Goal: Task Accomplishment & Management: Manage account settings

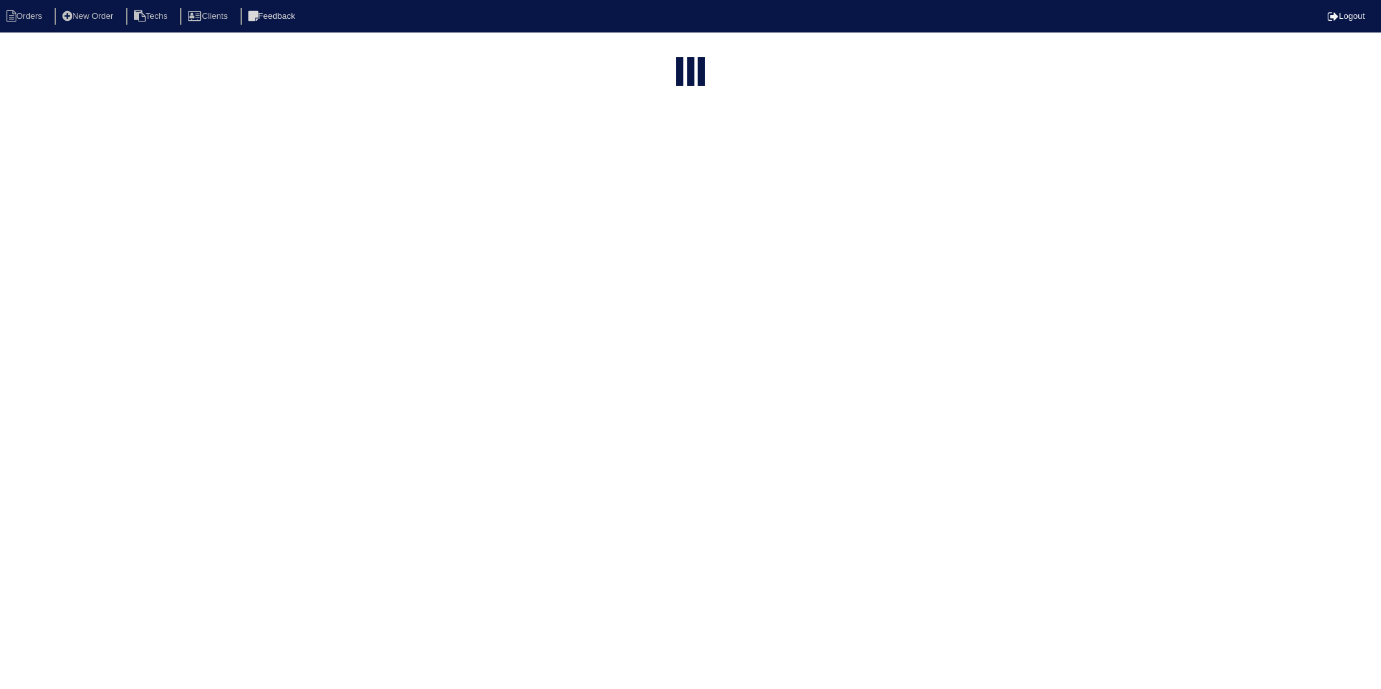
select select "15"
click at [1253, 121] on div "loading... ▼ 10 15 25 50 200 500 Search: Date Arete ID Project Status Billing S…" at bounding box center [690, 132] width 1381 height 151
click at [1354, 16] on link "Logout" at bounding box center [1346, 16] width 37 height 10
select select "15"
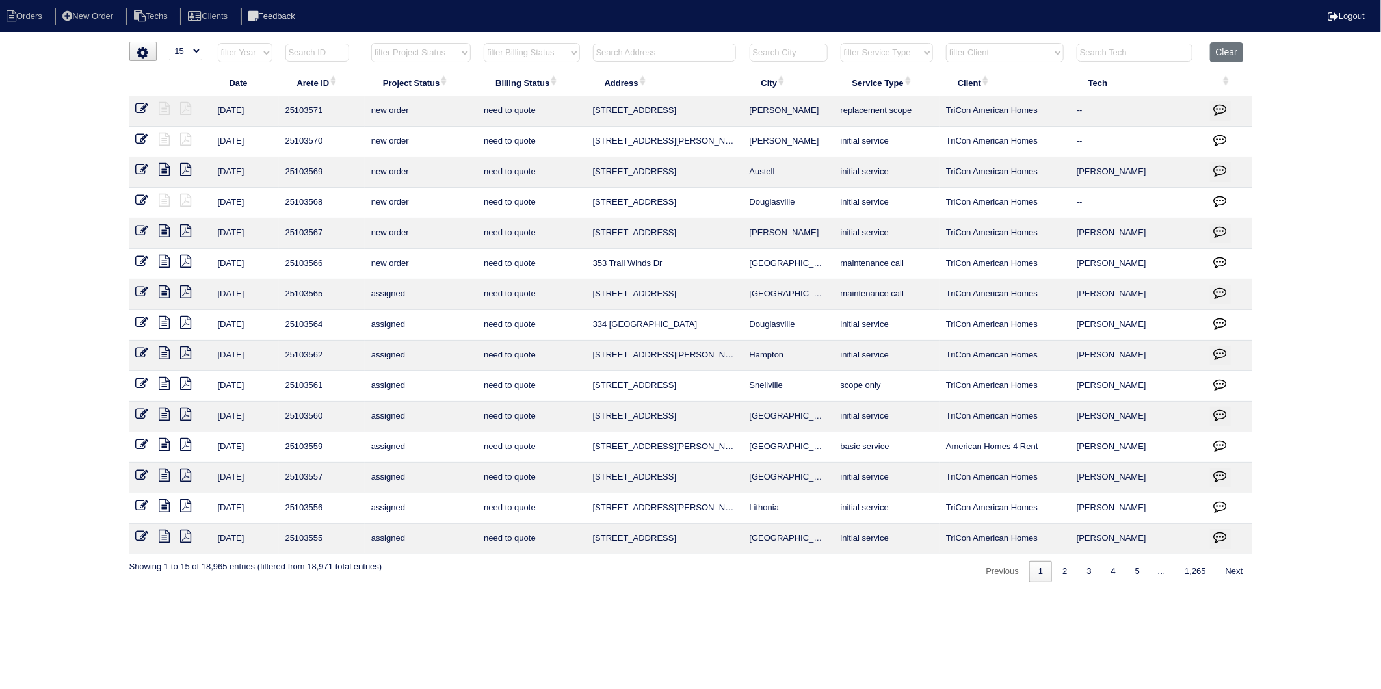
click at [627, 52] on input "text" at bounding box center [664, 53] width 143 height 18
type input "1623"
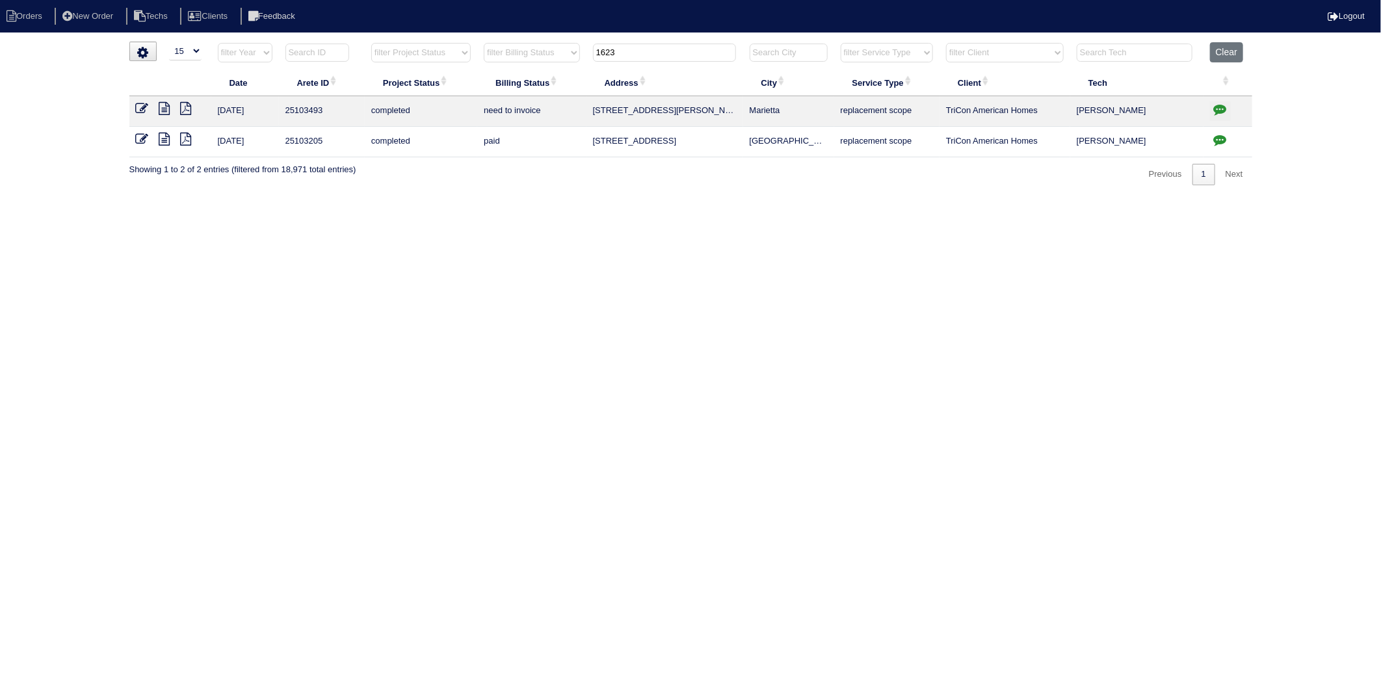
click at [1218, 111] on icon "button" at bounding box center [1220, 109] width 13 height 13
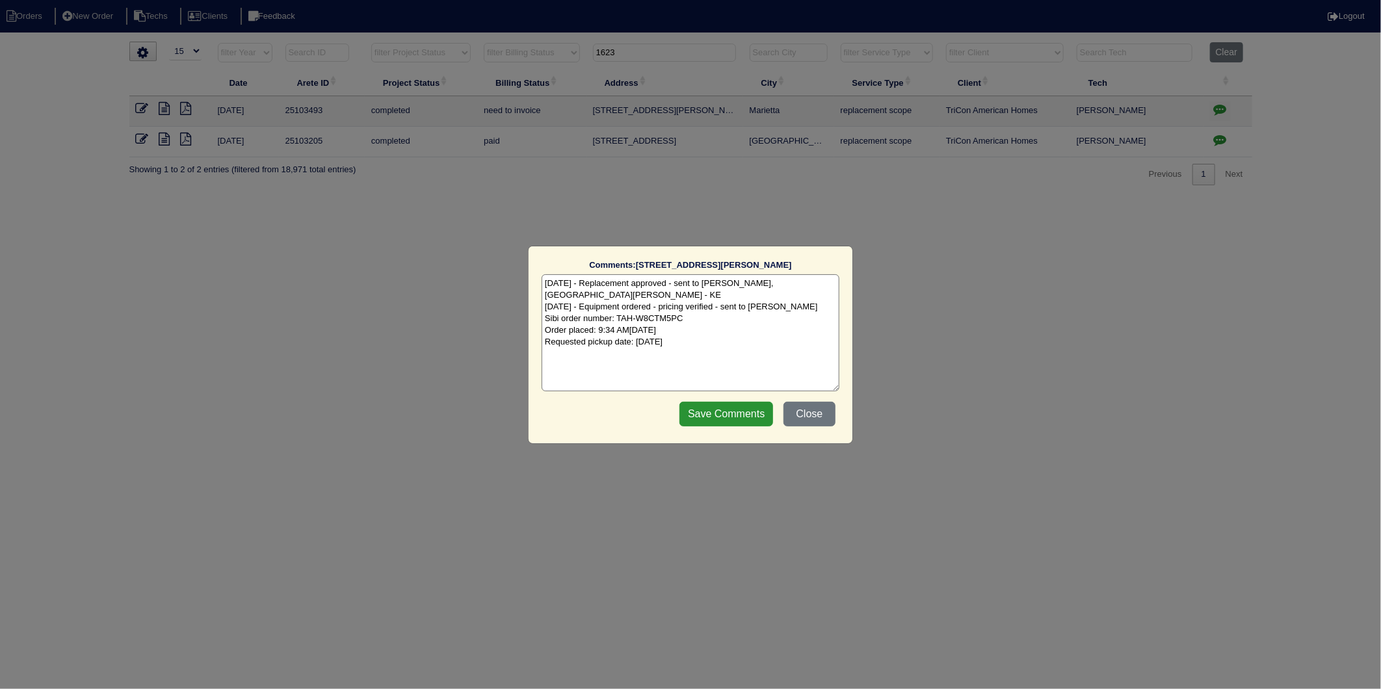
click at [734, 332] on textarea "9/24/25 - Replacement approved - sent to Dan, Payton, Reeca - KE 9/25/25 - Equi…" at bounding box center [691, 332] width 298 height 117
type textarea "9/24/25 - Replacement approved - sent to Dan, Payton, Reeca - KE 9/25/25 - Equi…"
click at [737, 402] on input "Save Comments" at bounding box center [727, 414] width 94 height 25
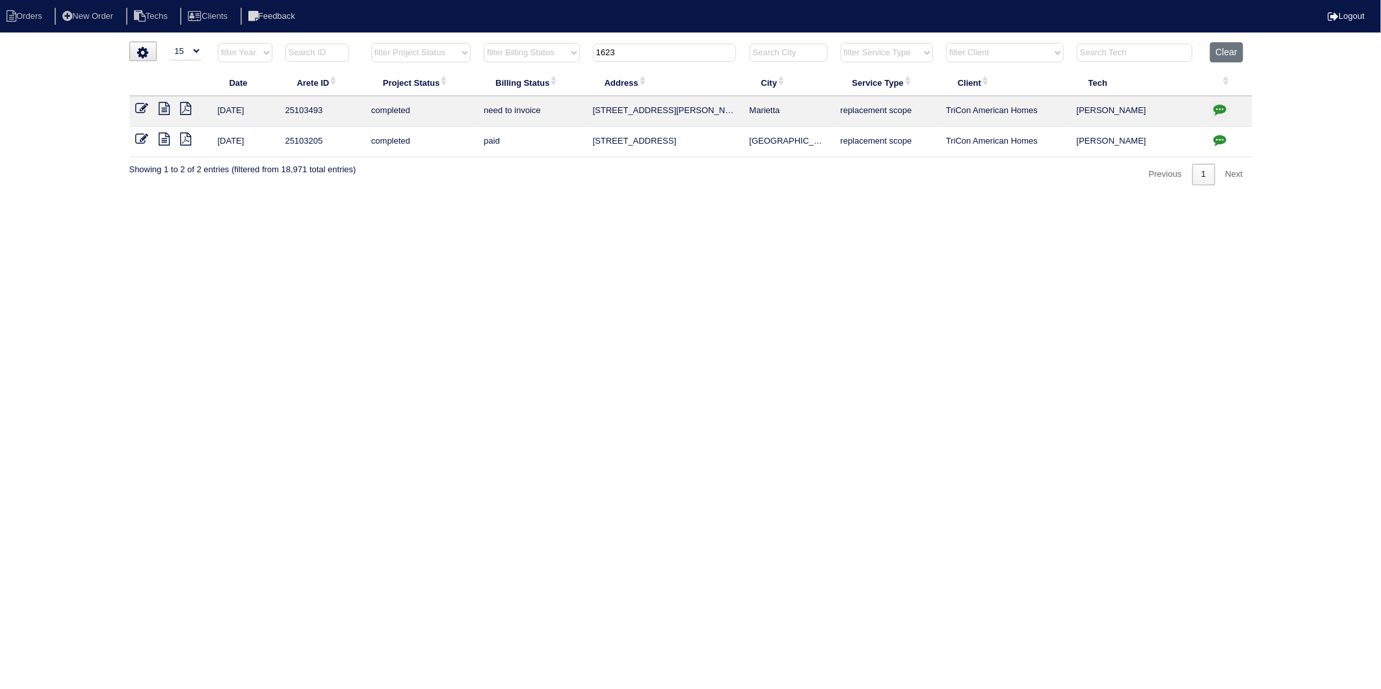
click at [140, 105] on icon at bounding box center [142, 108] width 13 height 13
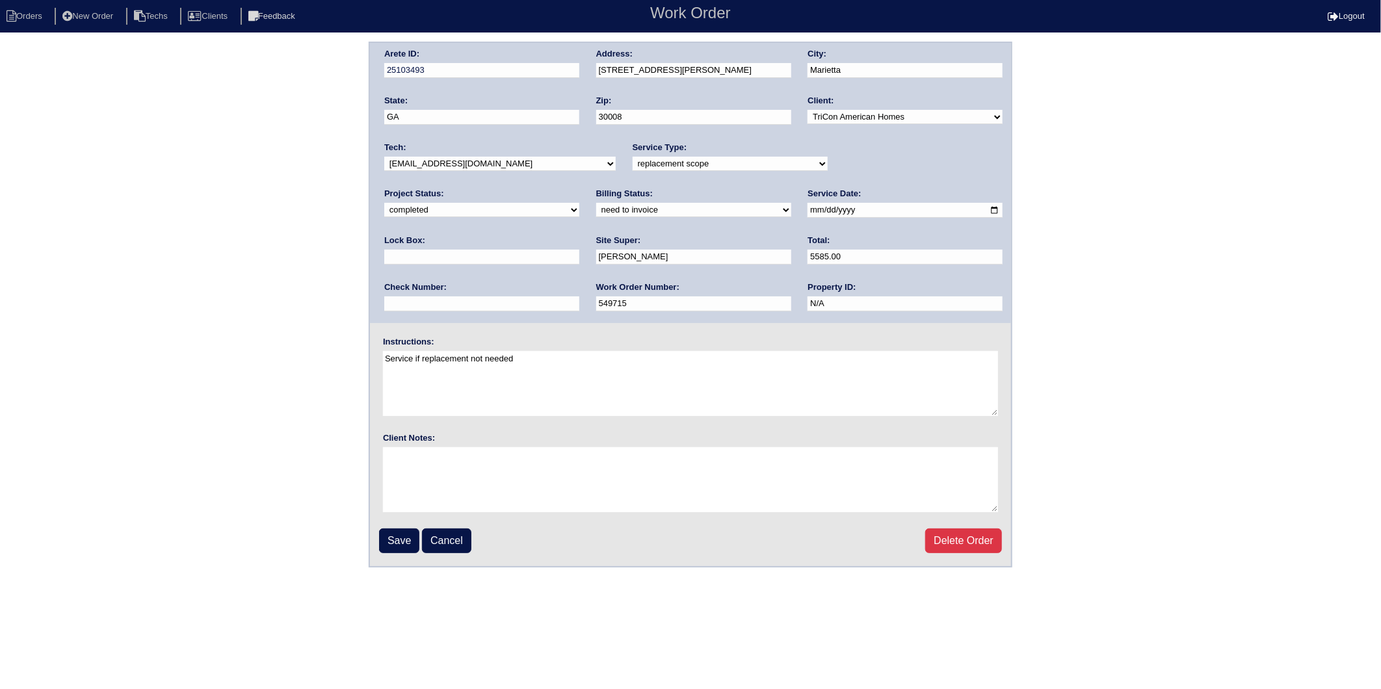
click at [596, 206] on select "need to quote quoted need to invoice invoiced paid warranty purchase order need…" at bounding box center [693, 210] width 195 height 14
select select "invoiced"
click at [596, 203] on select "need to quote quoted need to invoice invoiced paid warranty purchase order need…" at bounding box center [693, 210] width 195 height 14
click at [393, 535] on input "Save" at bounding box center [399, 541] width 40 height 25
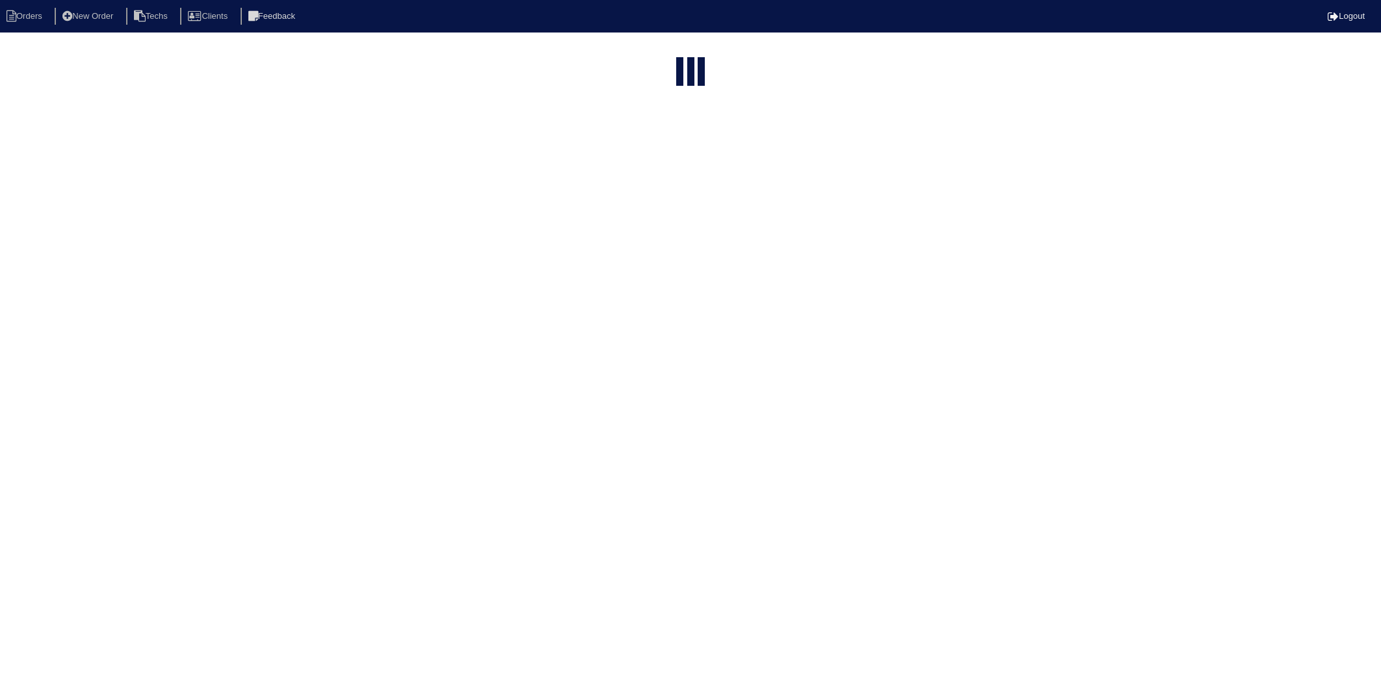
select select "15"
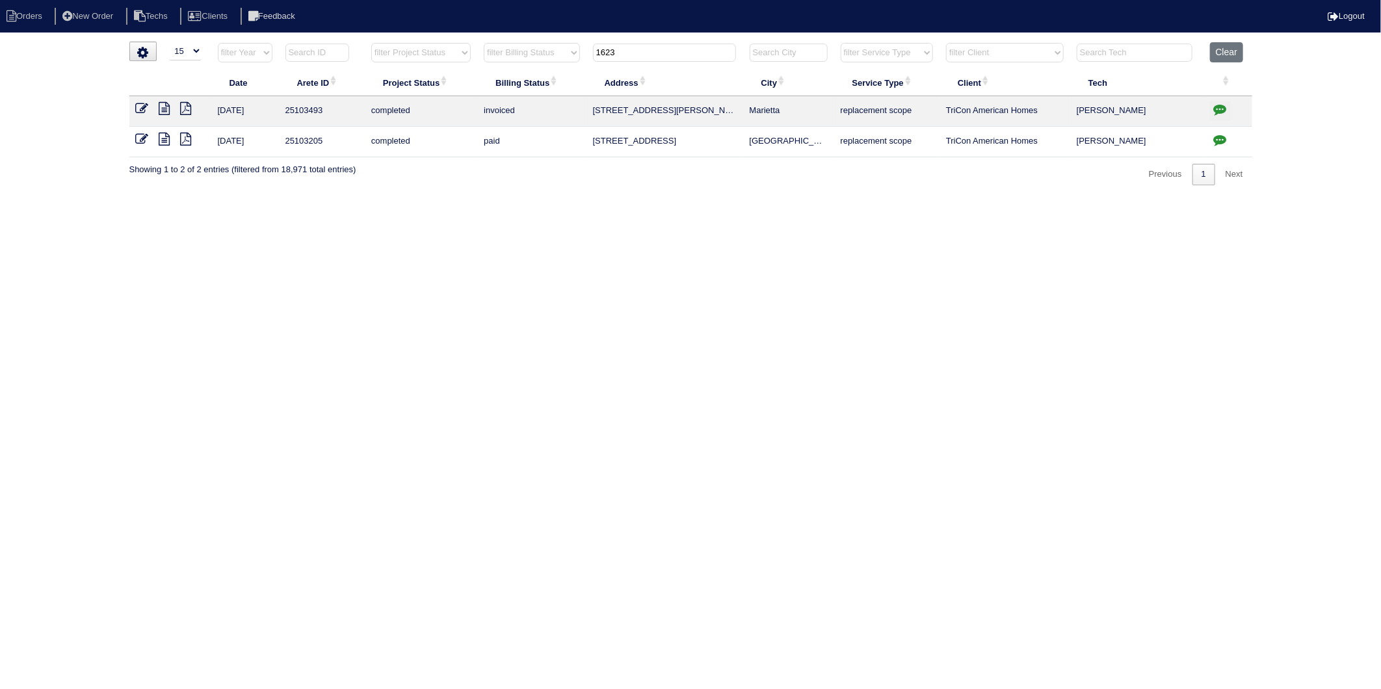
drag, startPoint x: 633, startPoint y: 57, endPoint x: 524, endPoint y: 82, distance: 112.8
click at [524, 82] on table "Date Arete ID Project Status Billing Status Address City Service Type Client Te…" at bounding box center [690, 99] width 1123 height 115
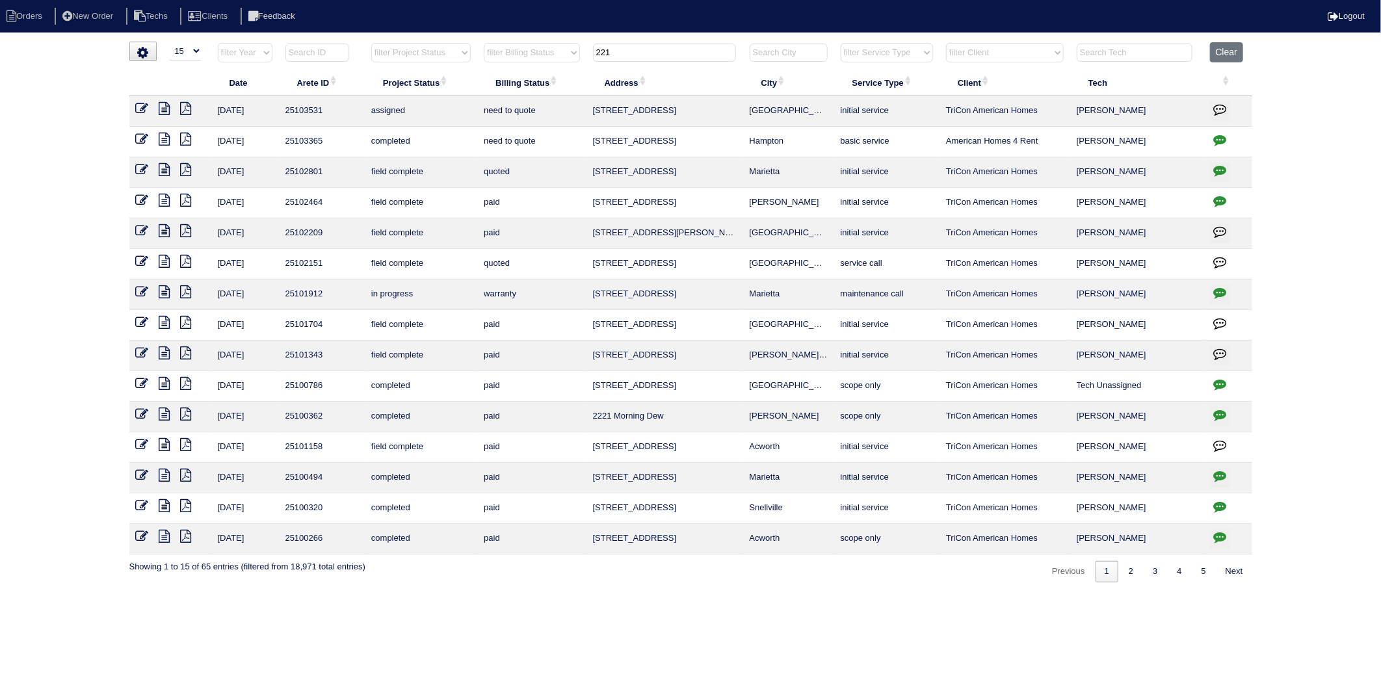
drag, startPoint x: 625, startPoint y: 52, endPoint x: 540, endPoint y: 75, distance: 88.2
click at [540, 75] on table "Date Arete ID Project Status Billing Status Address City Service Type Client Te…" at bounding box center [690, 298] width 1123 height 513
type input "256"
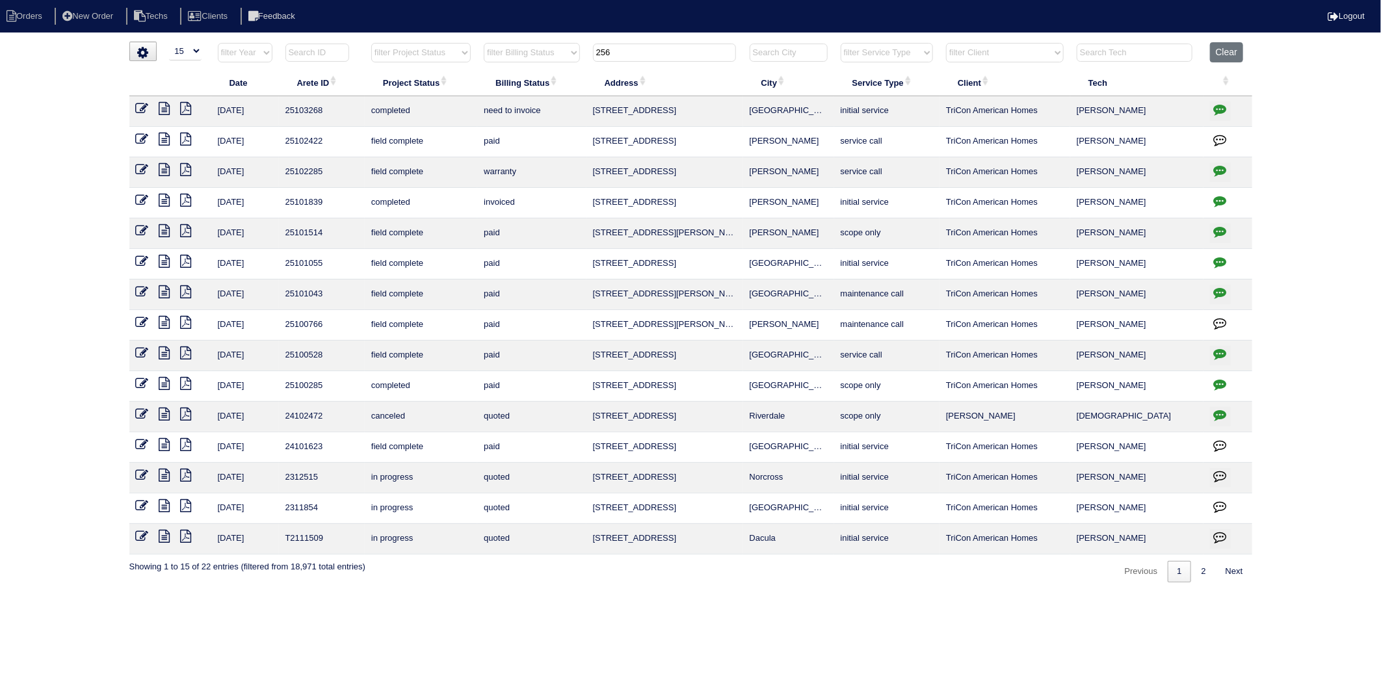
click at [1219, 112] on icon "button" at bounding box center [1220, 109] width 13 height 13
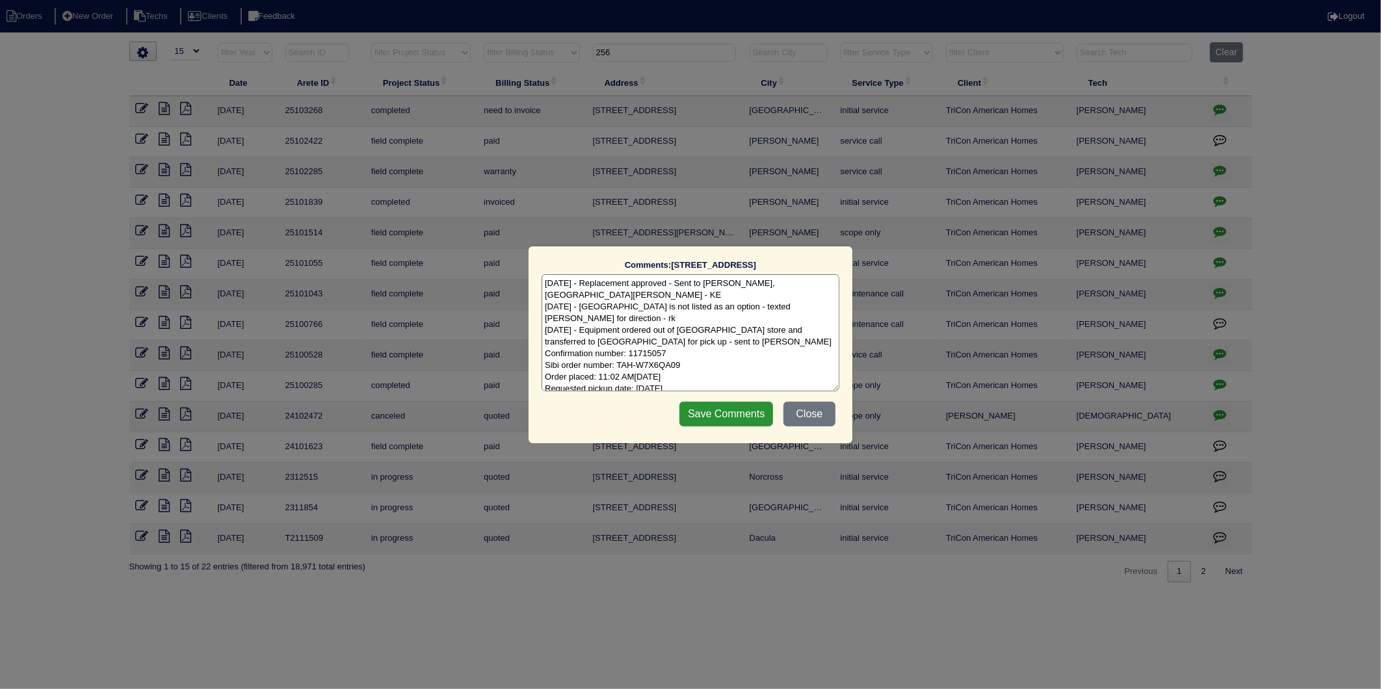
click at [764, 379] on textarea "9/8/25 - Replacement approved - Sent to Dan, Payton, Reeca - KE 9/9/25 - Lithia…" at bounding box center [691, 332] width 298 height 117
type textarea "9/8/25 - Replacement approved - Sent to Dan, Payton, Reeca - KE 9/9/25 - Lithia…"
click at [738, 421] on input "Save Comments" at bounding box center [727, 414] width 94 height 25
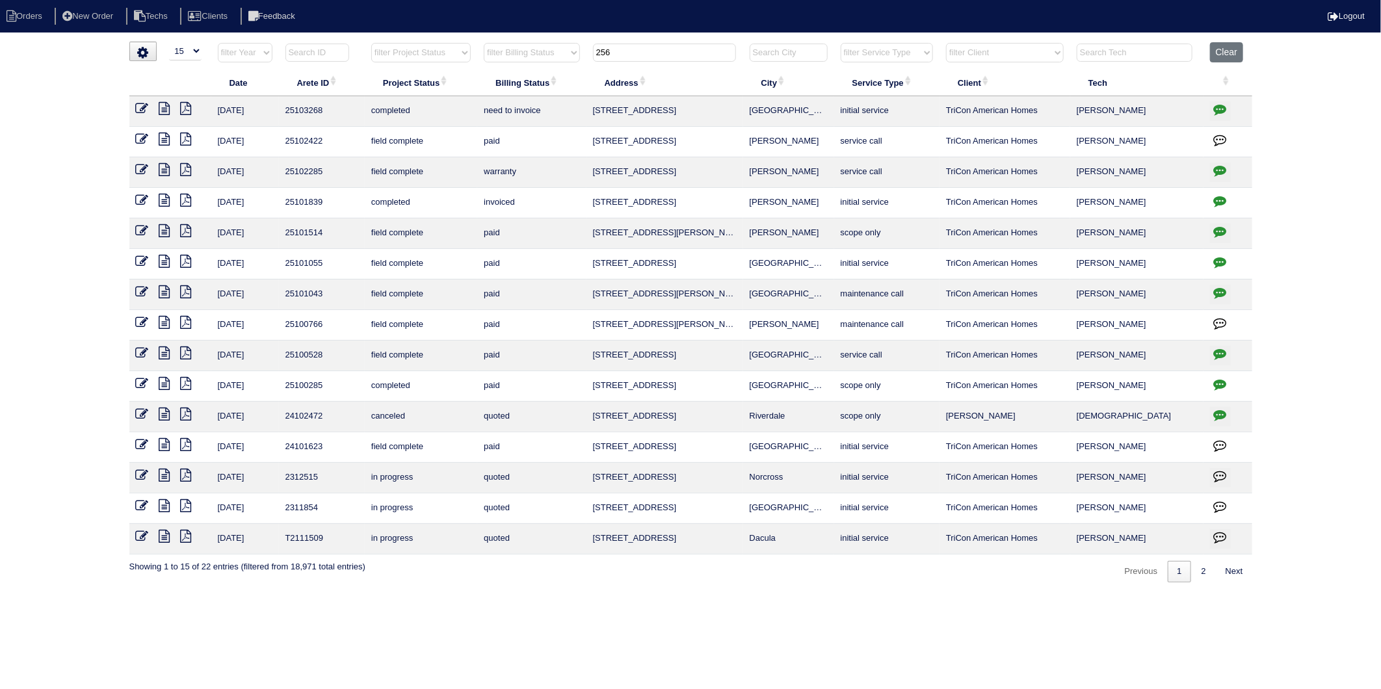
click at [139, 111] on icon at bounding box center [142, 108] width 13 height 13
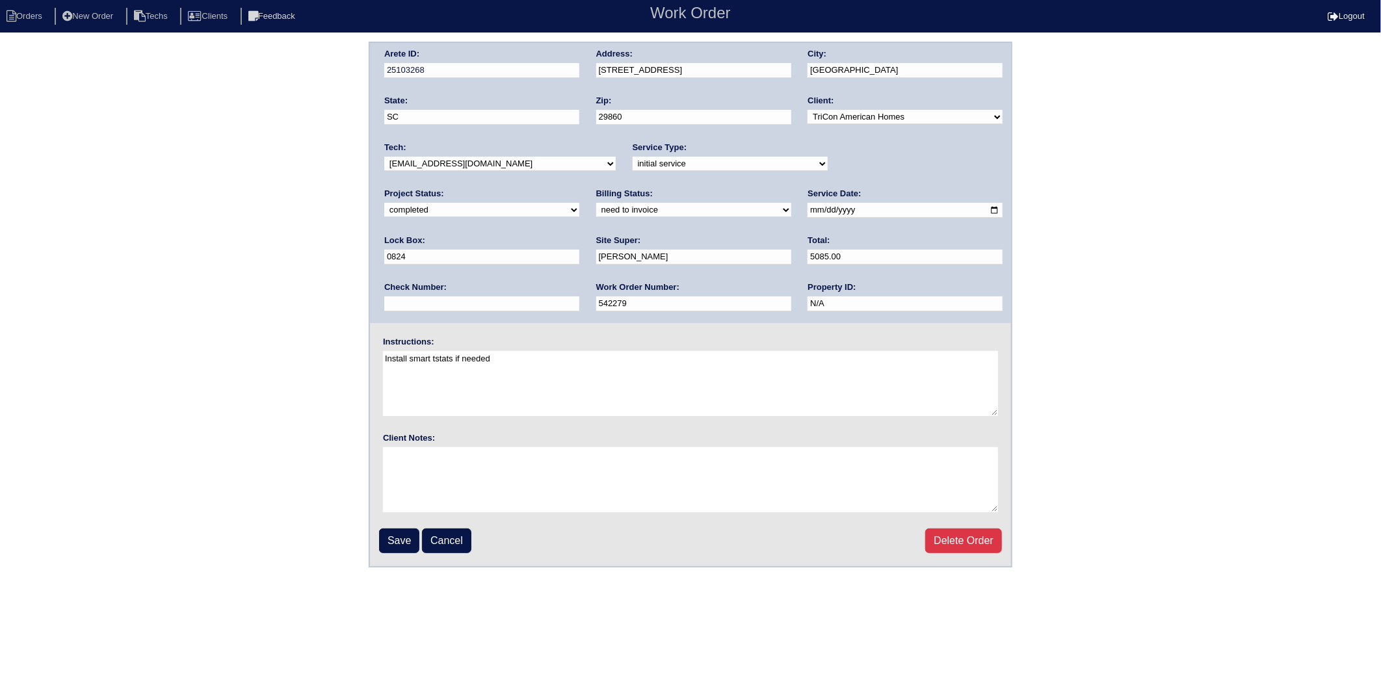
drag, startPoint x: 412, startPoint y: 211, endPoint x: 408, endPoint y: 217, distance: 7.4
click at [596, 211] on select "need to quote quoted need to invoice invoiced paid warranty purchase order need…" at bounding box center [693, 210] width 195 height 14
select select "invoiced"
click at [596, 203] on select "need to quote quoted need to invoice invoiced paid warranty purchase order need…" at bounding box center [693, 210] width 195 height 14
click at [393, 544] on input "Save" at bounding box center [399, 541] width 40 height 25
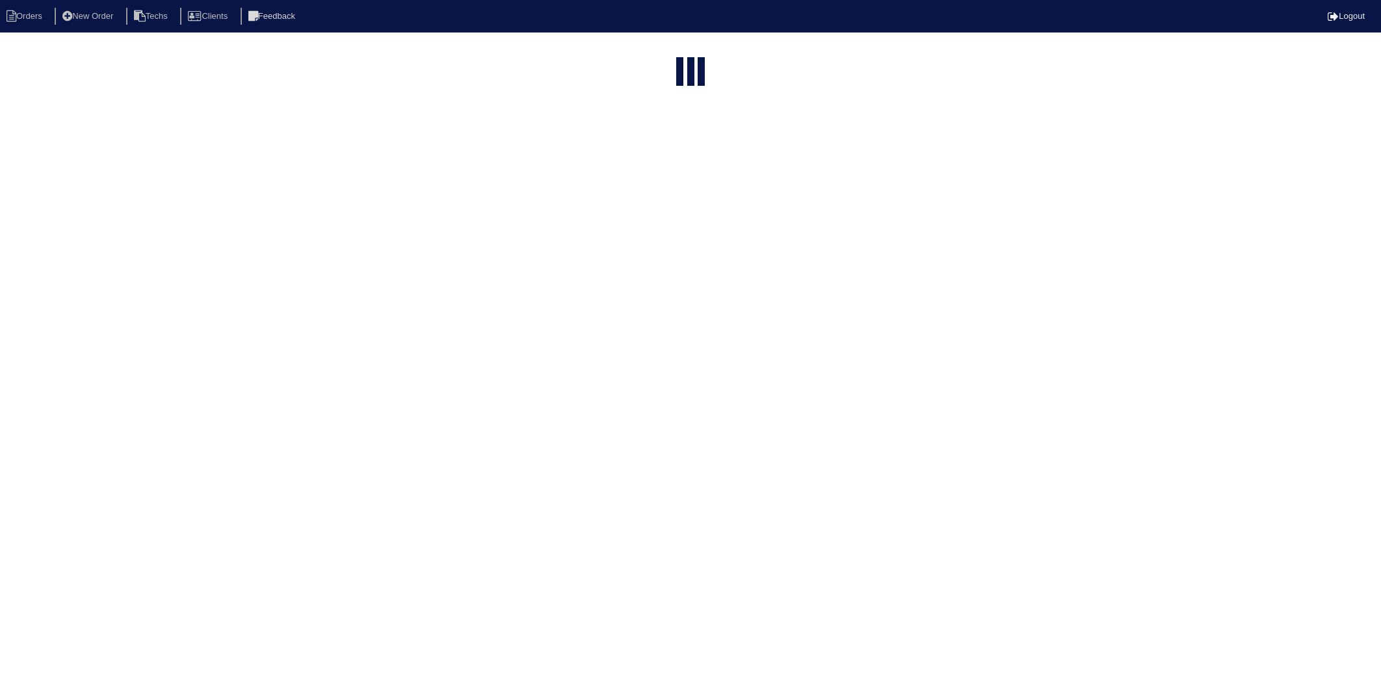
select select "15"
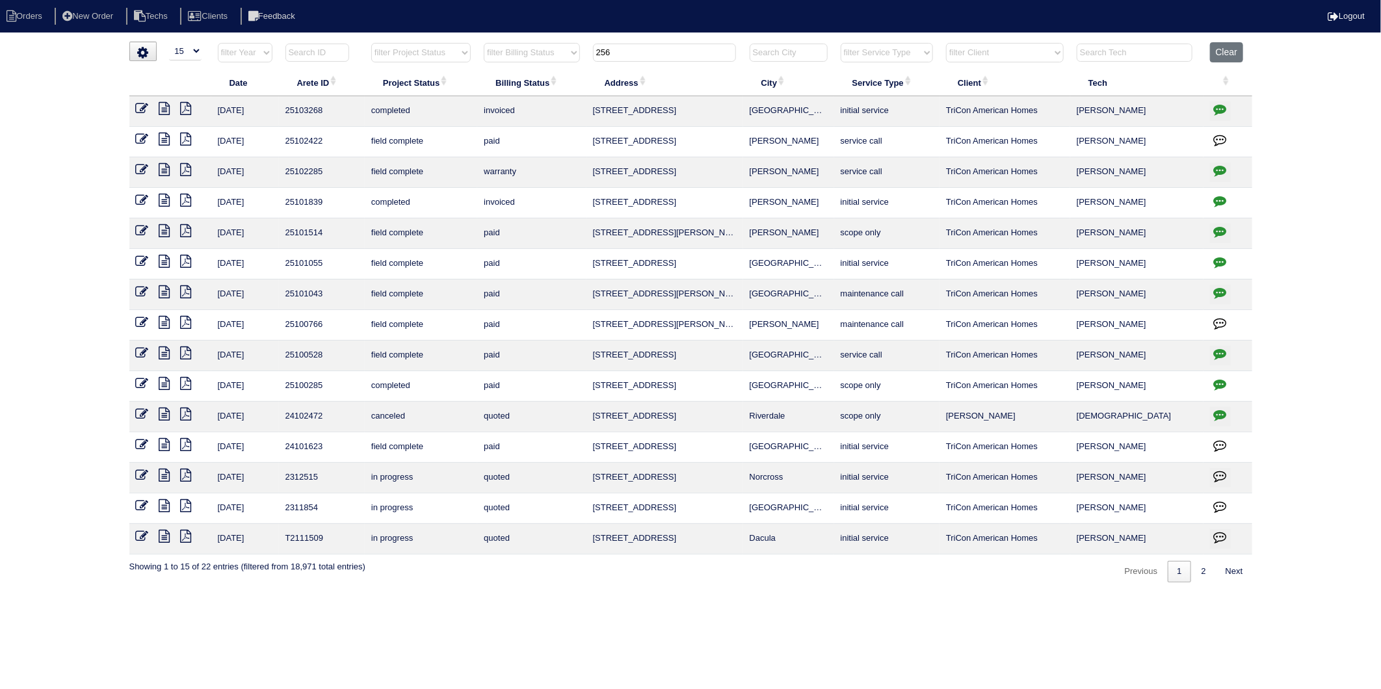
drag, startPoint x: 645, startPoint y: 54, endPoint x: 483, endPoint y: 83, distance: 164.5
click at [483, 83] on table "Date Arete ID Project Status Billing Status Address City Service Type Client Te…" at bounding box center [690, 298] width 1123 height 513
type input "227"
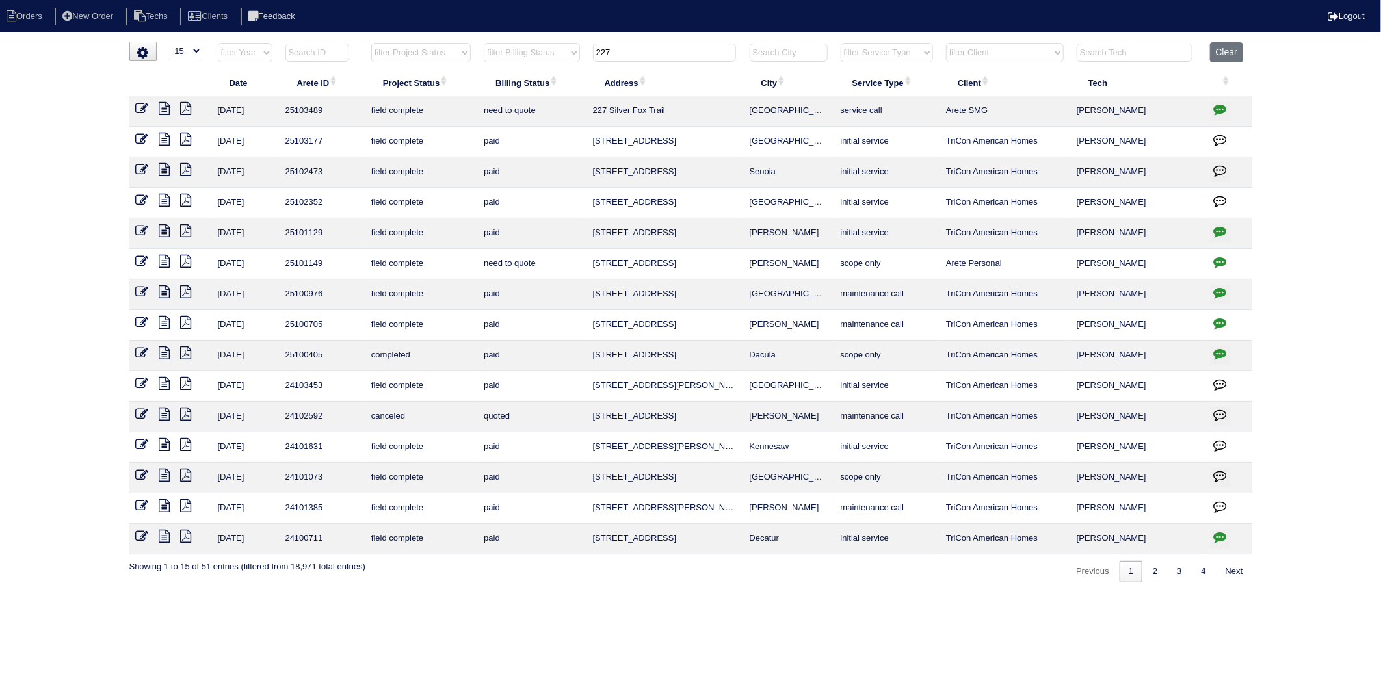
click at [1219, 111] on icon "button" at bounding box center [1220, 109] width 13 height 13
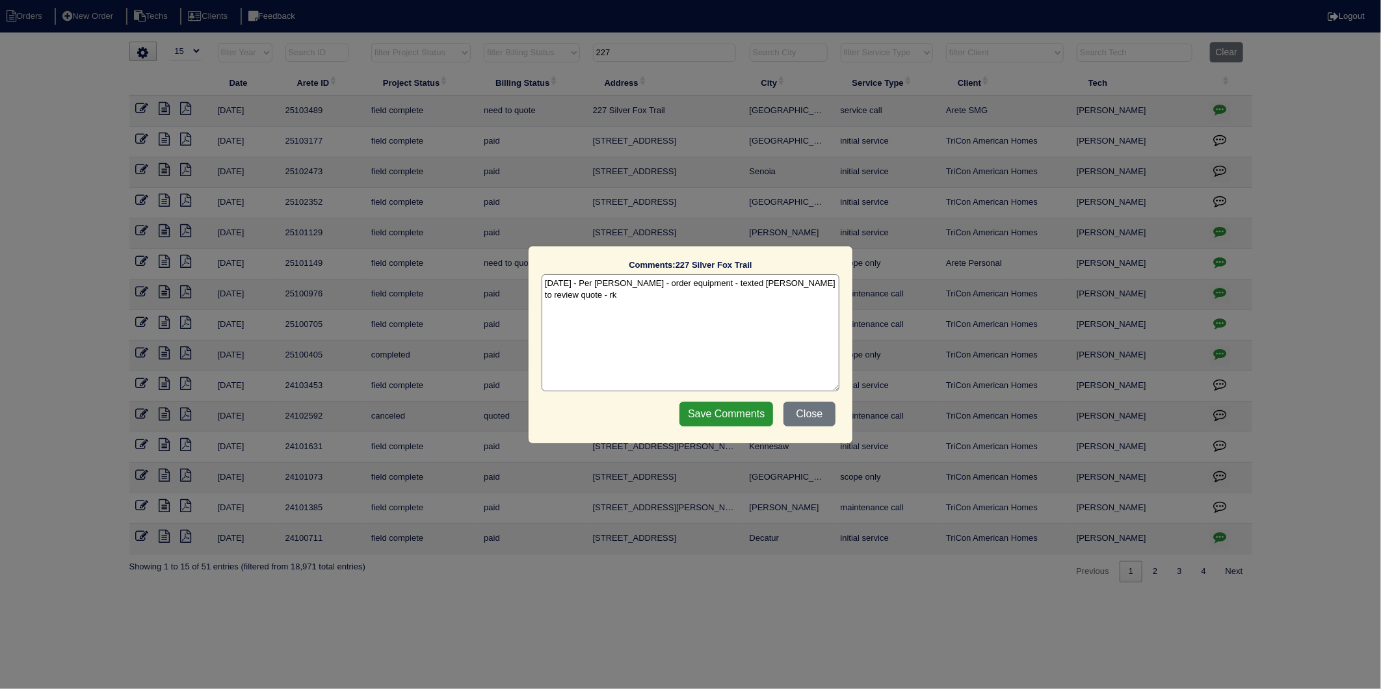
click at [817, 290] on textarea "9/24/25 - Per Dan - order equipment - texted Dan to review quote - rk" at bounding box center [691, 332] width 298 height 117
type textarea "9/24/25 - Per Dan - order equipment - texted Dan to review quote - rk 9/29/25 -…"
click at [738, 412] on input "Save Comments" at bounding box center [727, 414] width 94 height 25
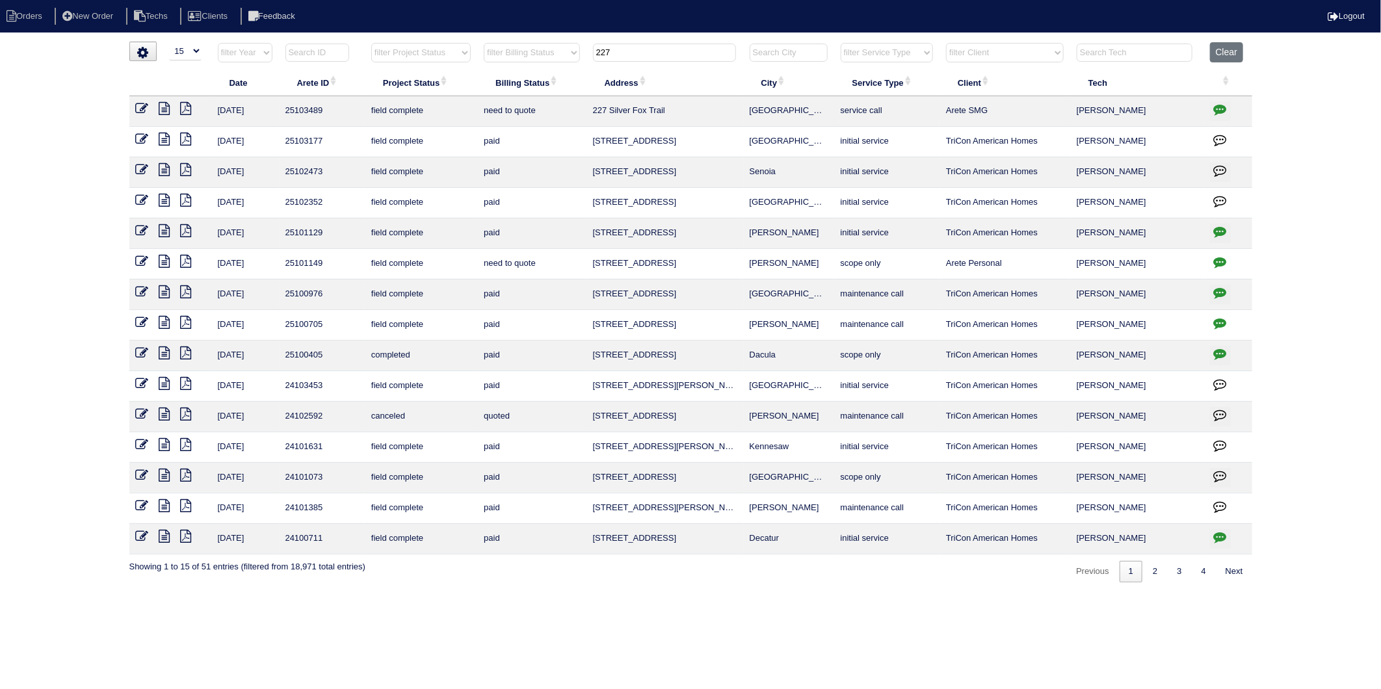
click at [139, 105] on icon at bounding box center [142, 108] width 13 height 13
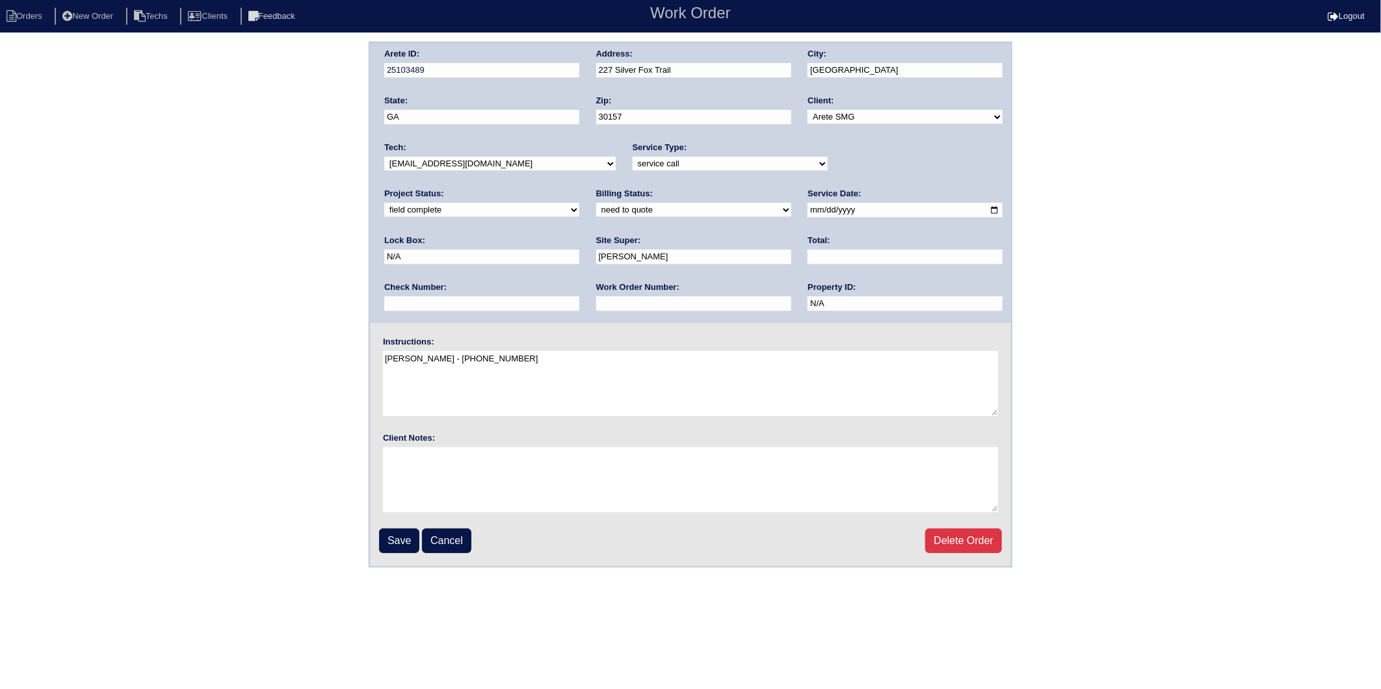
click at [580, 203] on select "new order assigned in progress field complete need to schedule admin review arc…" at bounding box center [481, 210] width 195 height 14
select select "completed"
click at [580, 203] on select "new order assigned in progress field complete need to schedule admin review arc…" at bounding box center [481, 210] width 195 height 14
click at [388, 539] on input "Save" at bounding box center [399, 541] width 40 height 25
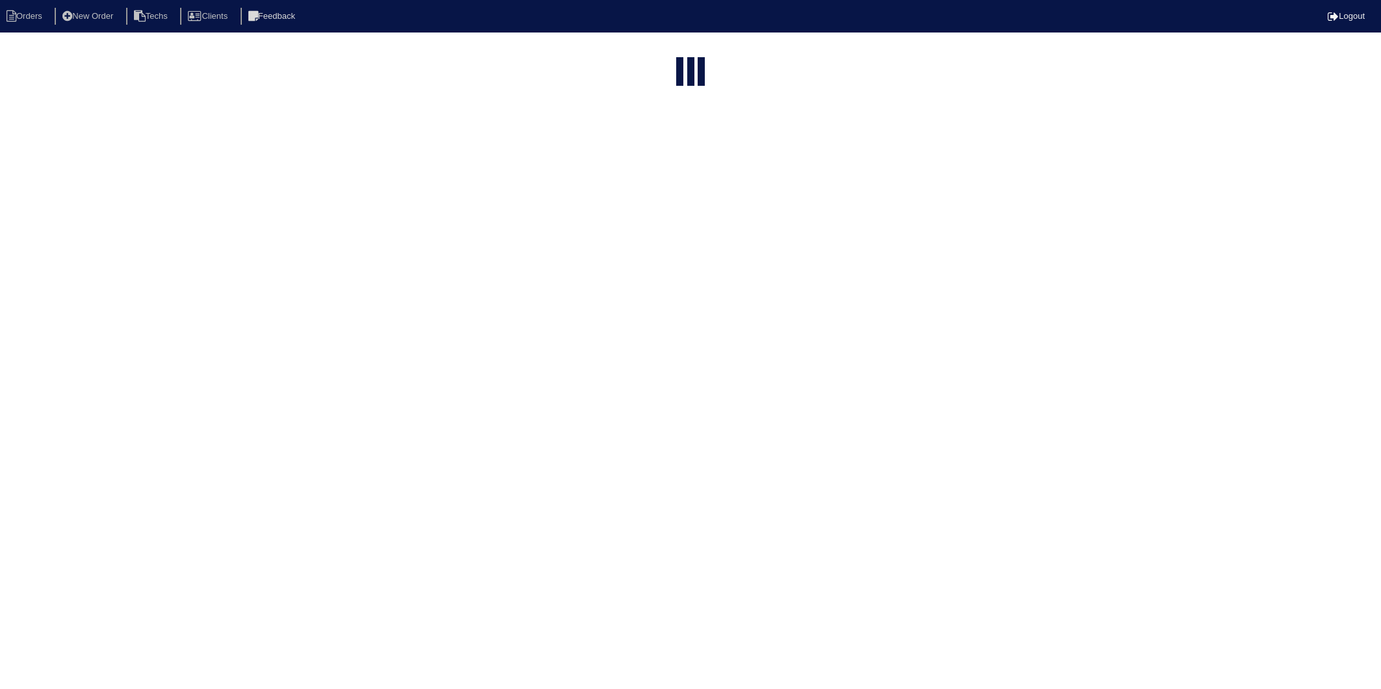
select select "15"
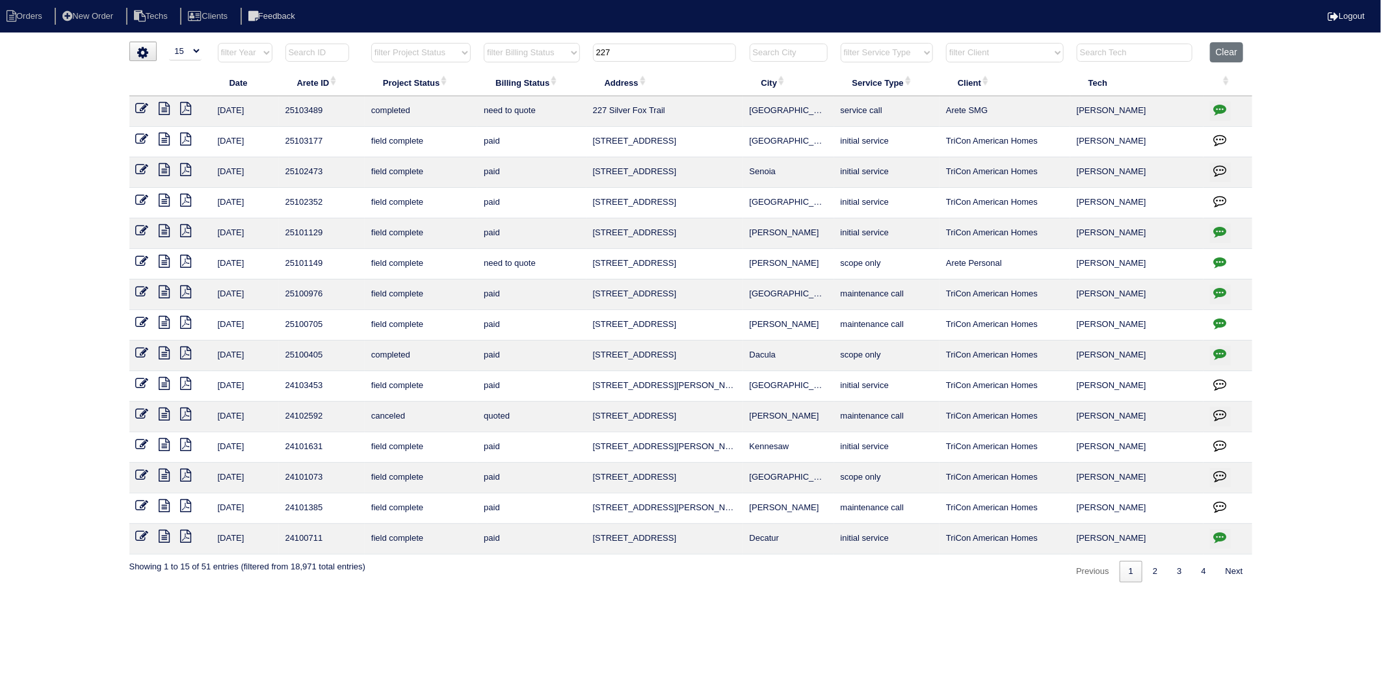
drag, startPoint x: 620, startPoint y: 54, endPoint x: 577, endPoint y: 66, distance: 44.7
click at [577, 66] on tr "filter Year -- Any Year -- 2025 2024 2023 2022 2021 2020 2019 filter Project St…" at bounding box center [690, 55] width 1123 height 27
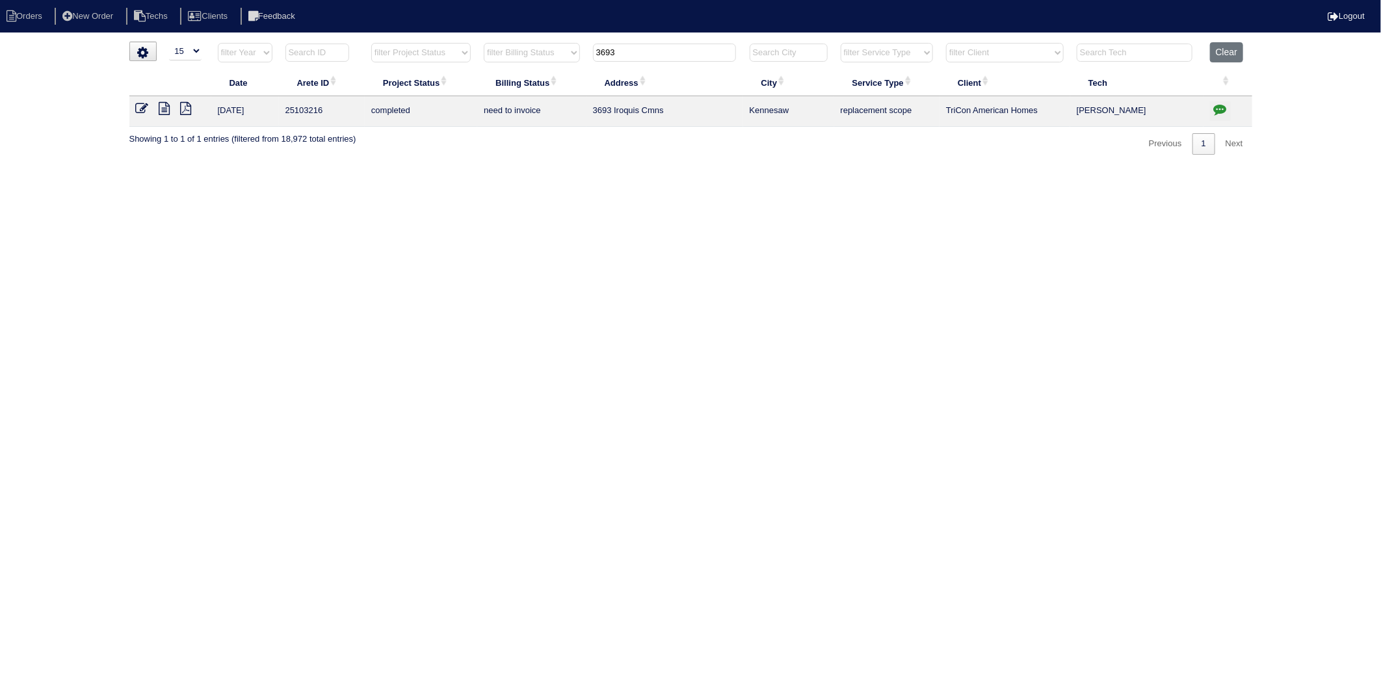
type input "3693"
click at [1221, 114] on icon "button" at bounding box center [1220, 109] width 13 height 13
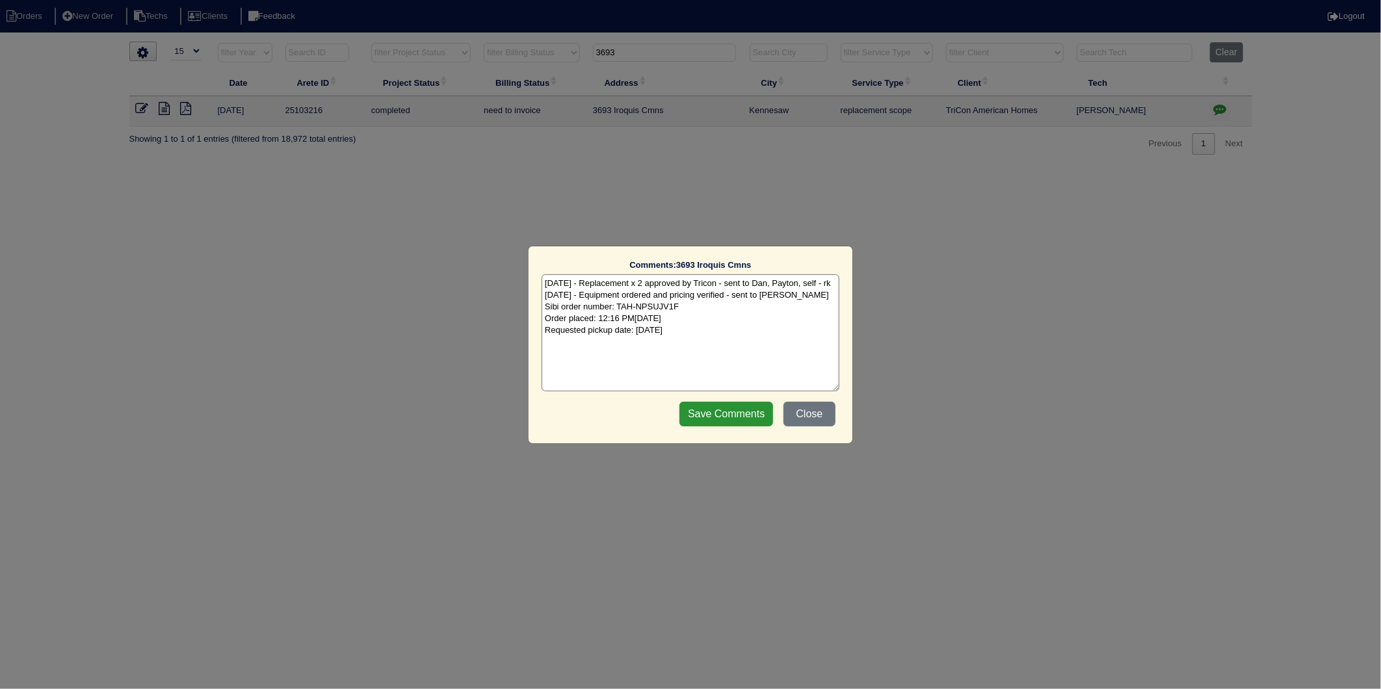
click at [777, 324] on textarea "9/19/25 - Replacement x 2 approved by Tricon - sent to Dan, Payton, self - rk 9…" at bounding box center [691, 332] width 298 height 117
click at [689, 355] on textarea "9/19/25 - Replacement x 2 approved by Tricon - sent to Dan, Payton, self - rk 9…" at bounding box center [691, 332] width 298 height 117
type textarea "9/19/25 - Replacement x 2 approved by Tricon - sent to Dan, Payton, self - rk 9…"
click at [711, 414] on input "Save Comments" at bounding box center [727, 414] width 94 height 25
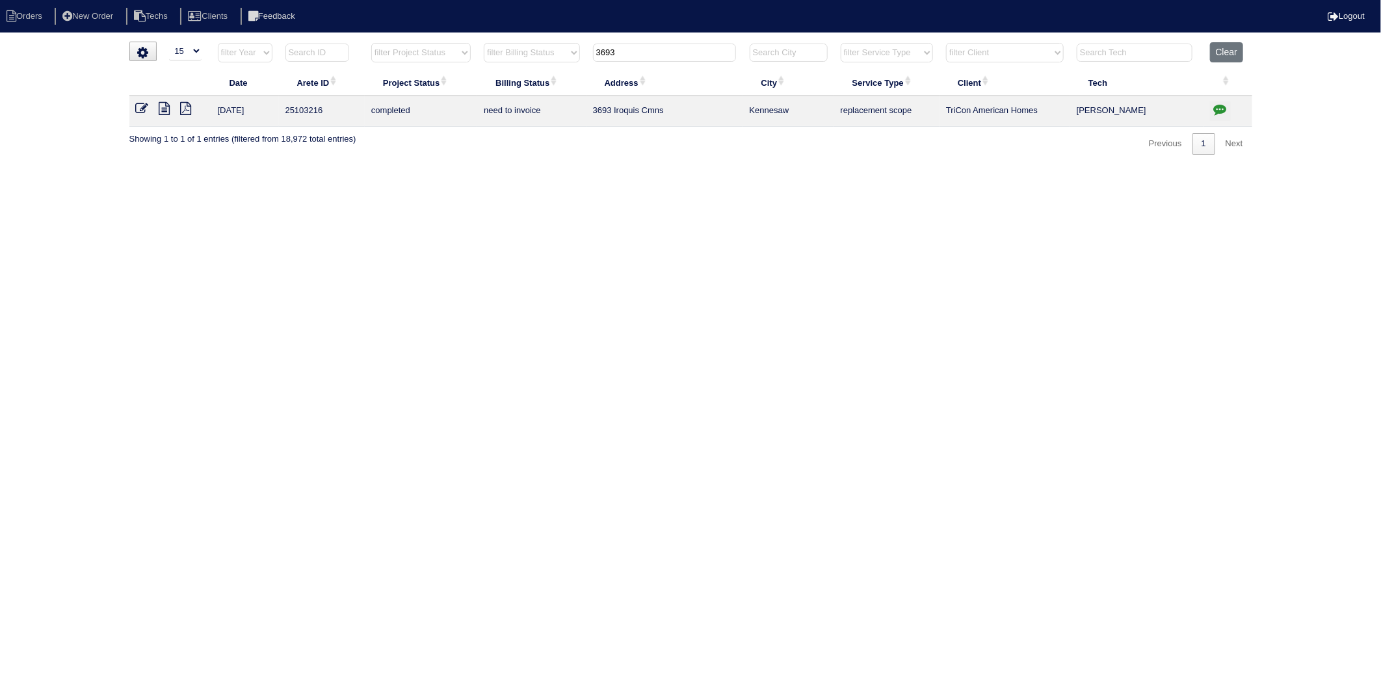
drag, startPoint x: 576, startPoint y: 133, endPoint x: 558, endPoint y: 128, distance: 18.9
click at [566, 129] on div "▼ 10 15 25 50 200 500 Search: Date Arete ID Project Status Billing Status Addre…" at bounding box center [690, 98] width 1123 height 113
click at [140, 109] on icon at bounding box center [142, 108] width 13 height 13
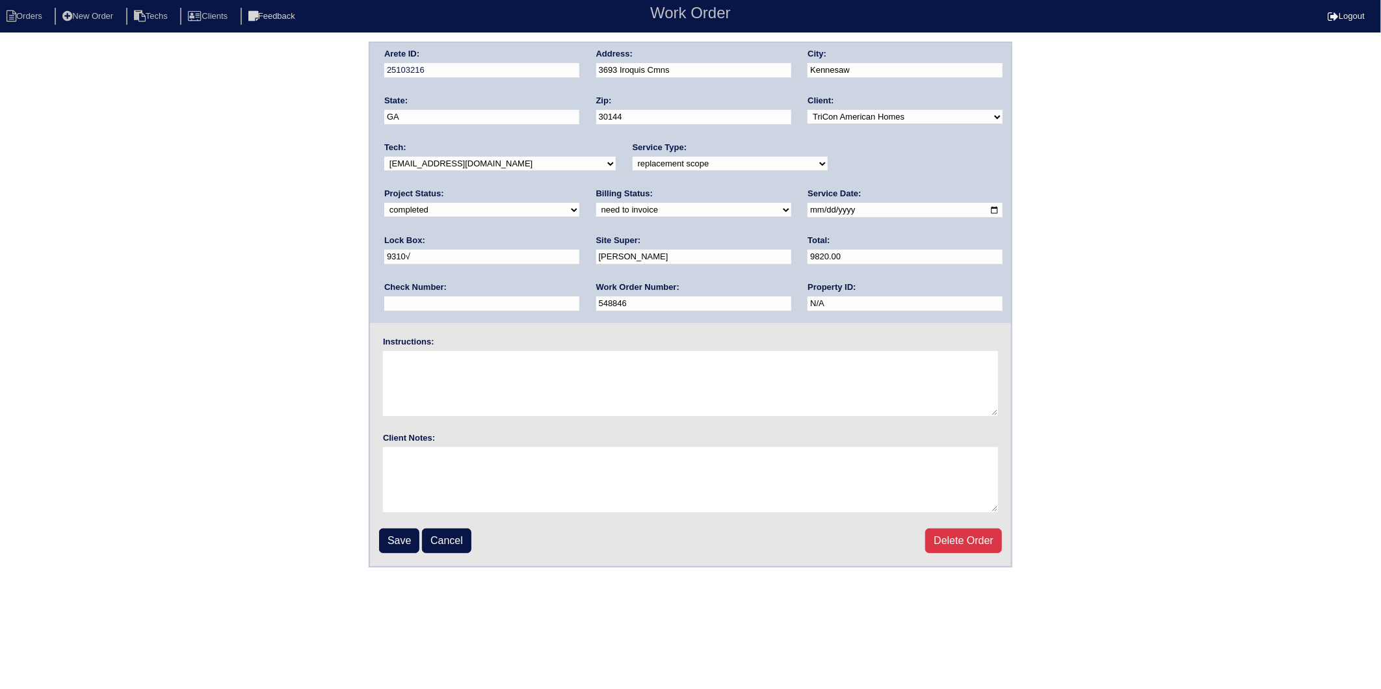
click at [596, 215] on select "need to quote quoted need to invoice invoiced paid warranty purchase order need…" at bounding box center [693, 210] width 195 height 14
select select "invoiced"
click at [596, 203] on select "need to quote quoted need to invoice invoiced paid warranty purchase order need…" at bounding box center [693, 210] width 195 height 14
click at [391, 543] on input "Save" at bounding box center [399, 541] width 40 height 25
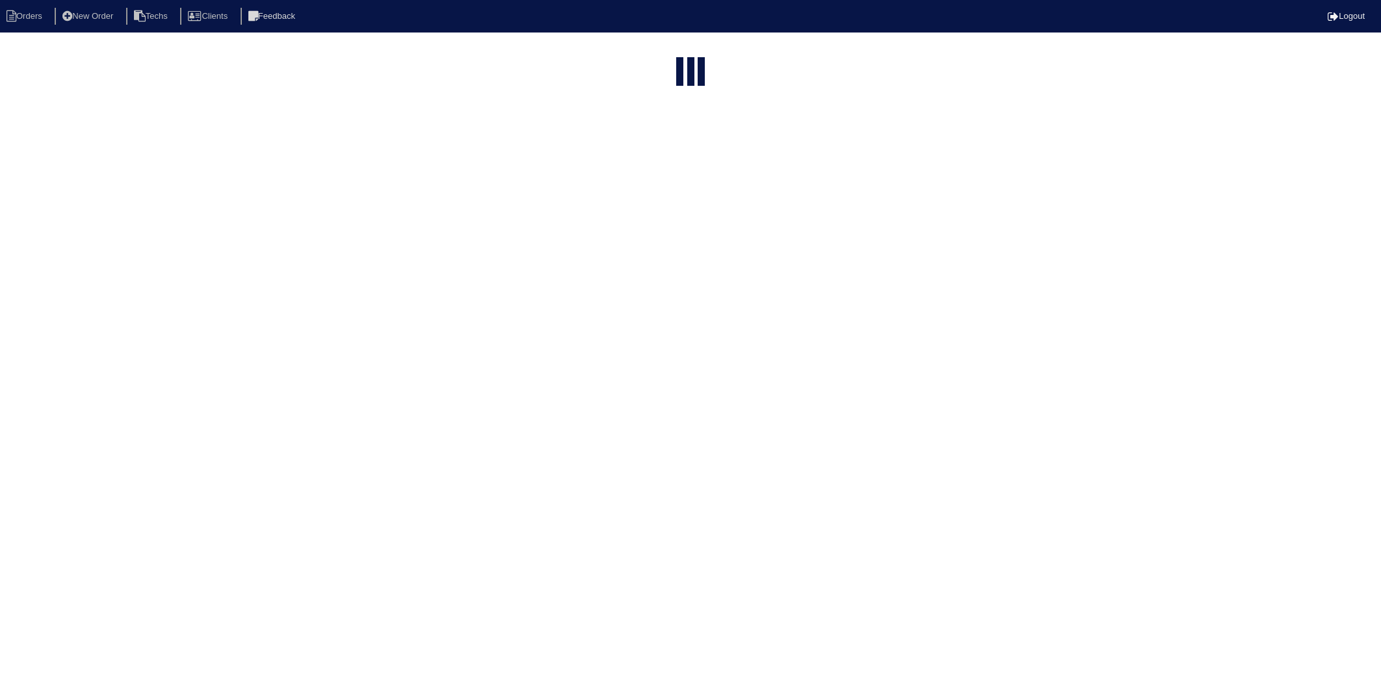
select select "15"
type input "3693"
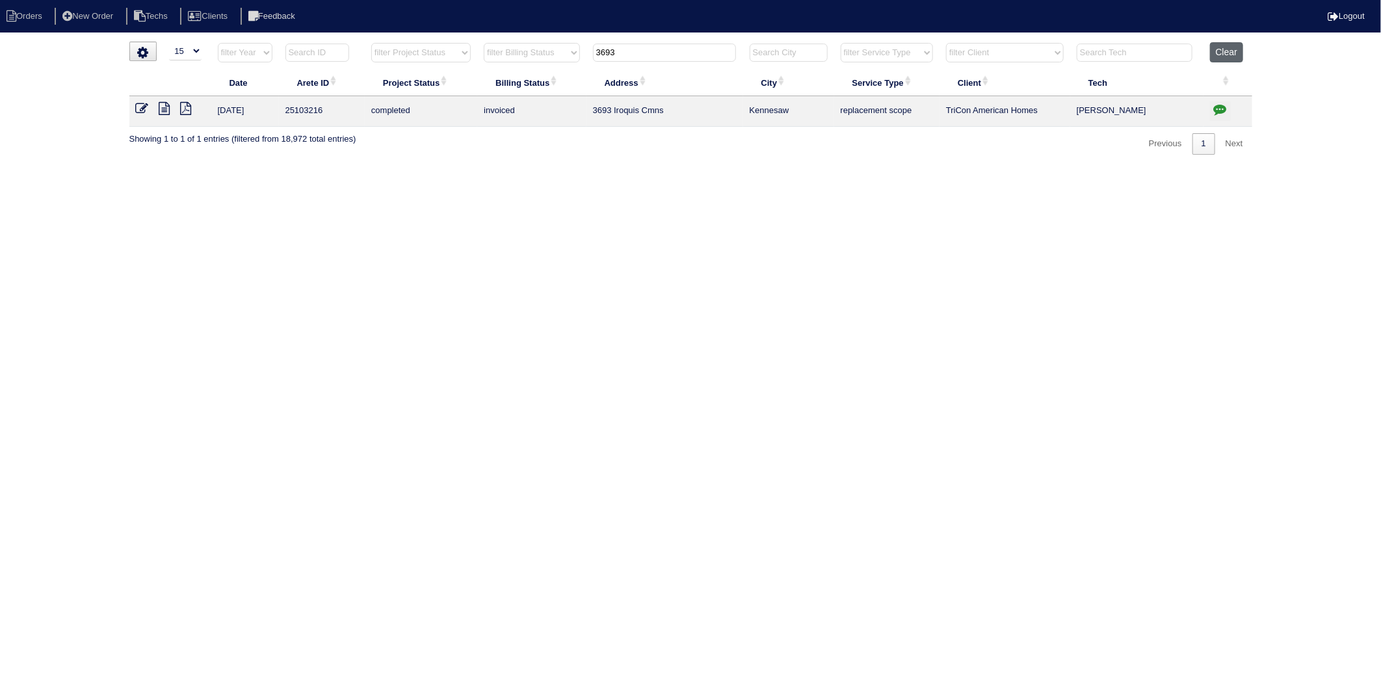
click at [1232, 57] on button "Clear" at bounding box center [1226, 52] width 33 height 20
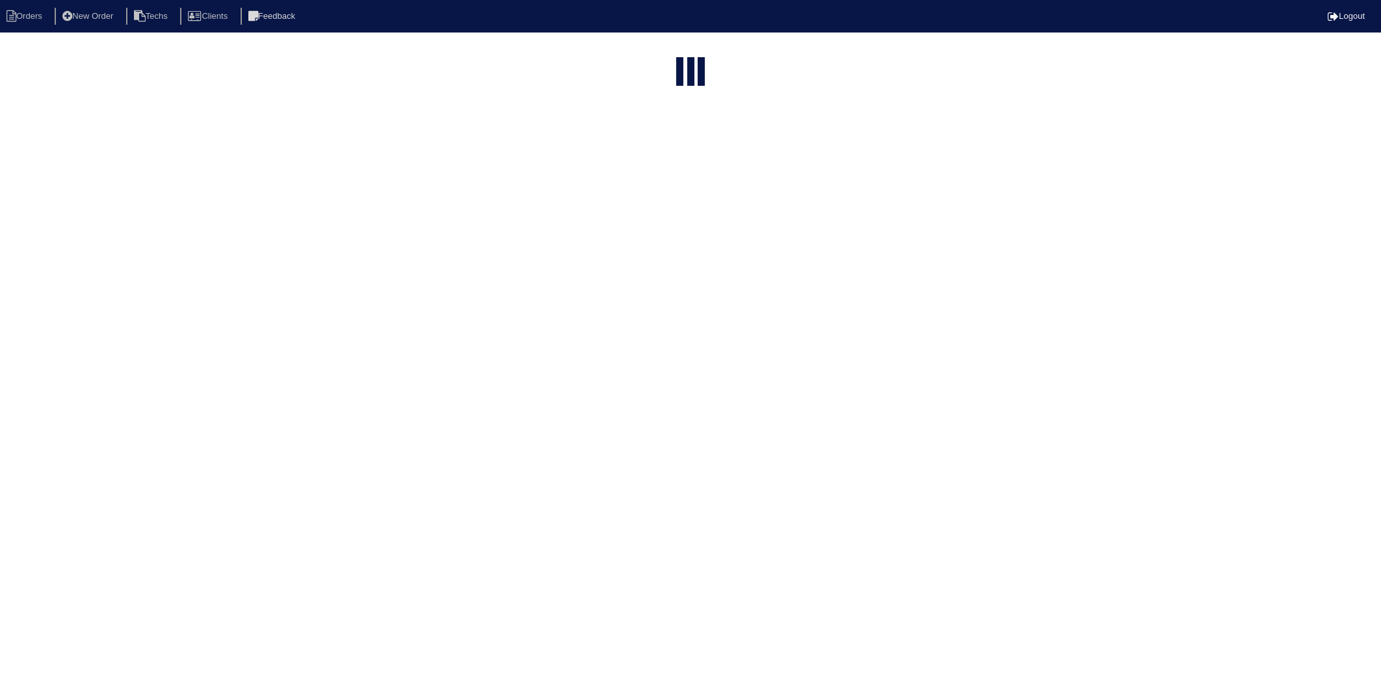
select select "15"
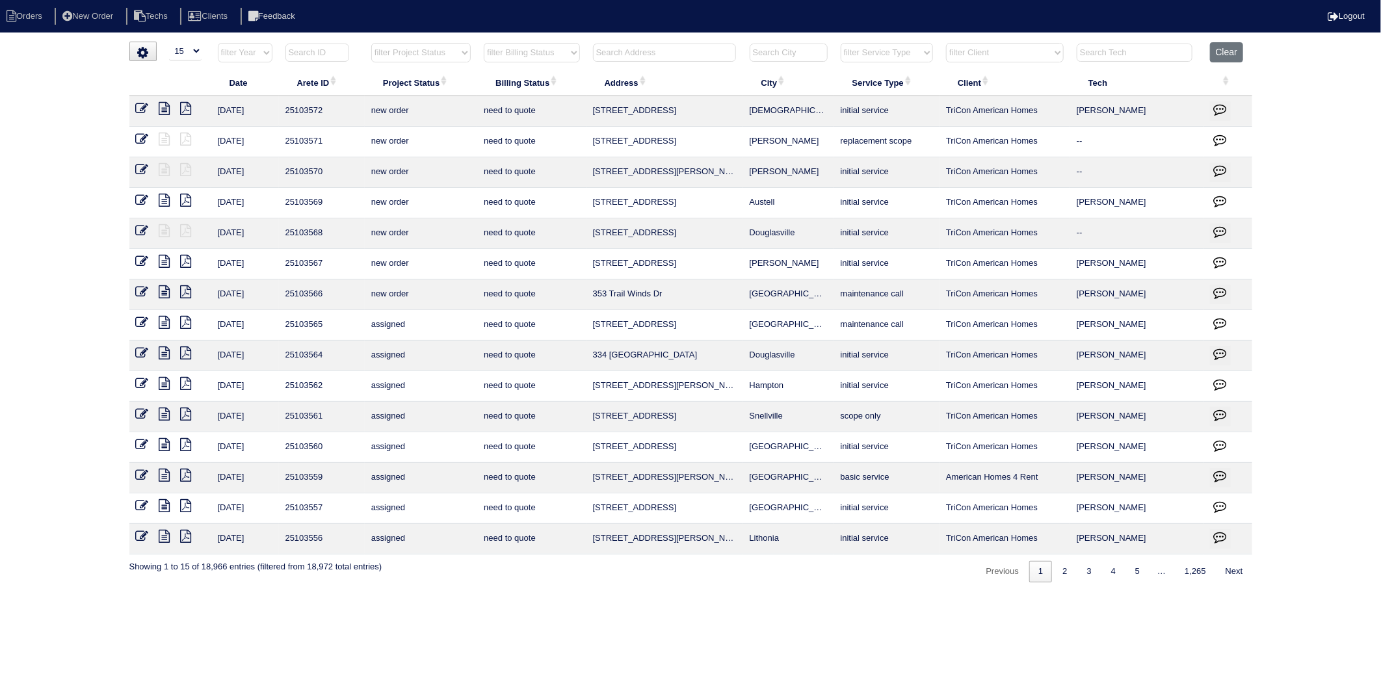
click at [624, 57] on input "text" at bounding box center [664, 53] width 143 height 18
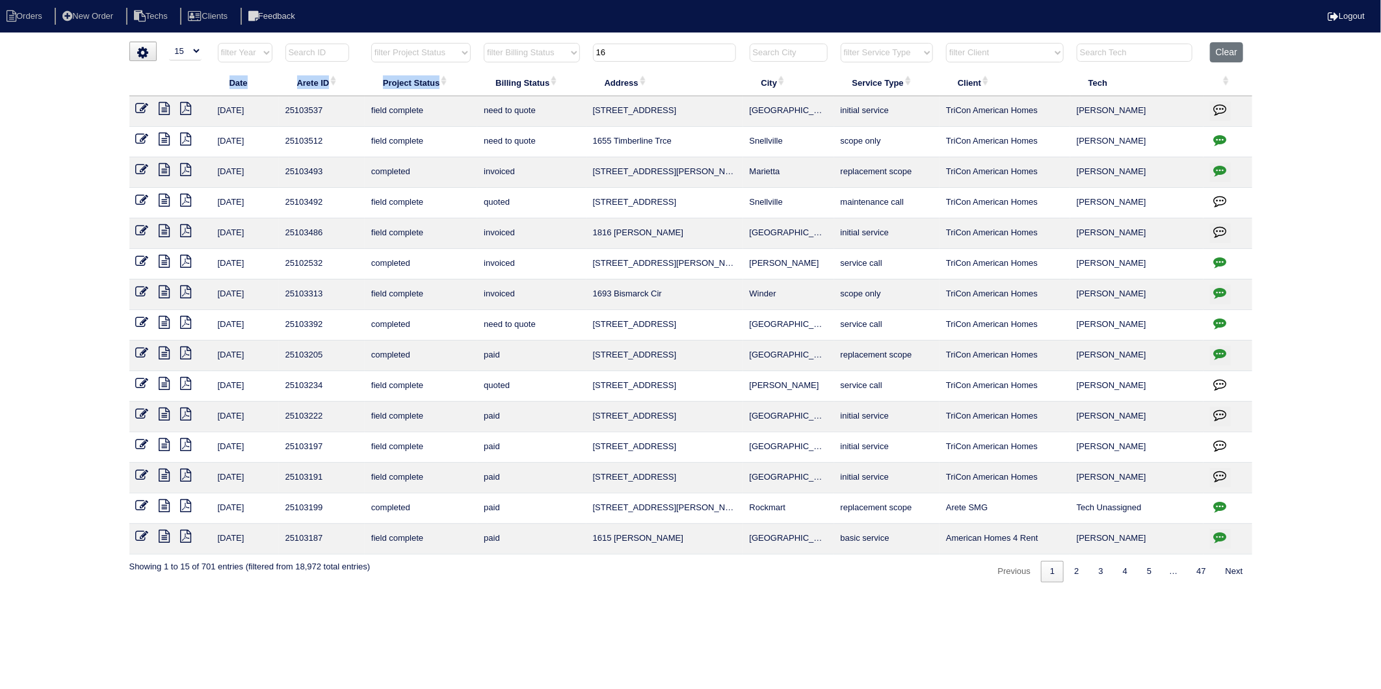
drag, startPoint x: 665, startPoint y: 38, endPoint x: 455, endPoint y: 94, distance: 217.4
click at [455, 94] on html "Orders New Order Techs Clients Feedback Logout Orders New Order Users Clients M…" at bounding box center [690, 298] width 1381 height 596
drag, startPoint x: 455, startPoint y: 94, endPoint x: 583, endPoint y: 85, distance: 127.8
click at [583, 85] on th "Billing Status" at bounding box center [531, 82] width 109 height 27
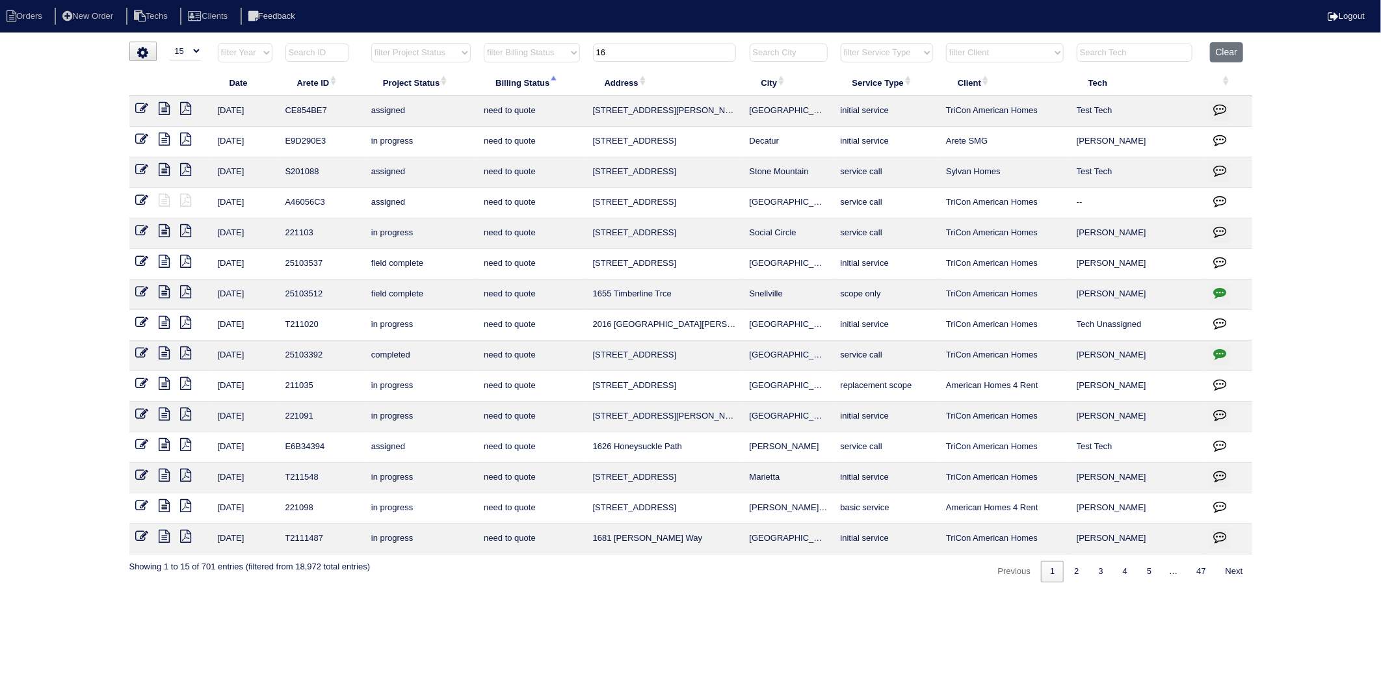
drag, startPoint x: 624, startPoint y: 56, endPoint x: 529, endPoint y: 75, distance: 96.8
click at [529, 75] on table "Date Arete ID Project Status Billing Status Address City Service Type Client Te…" at bounding box center [690, 298] width 1123 height 513
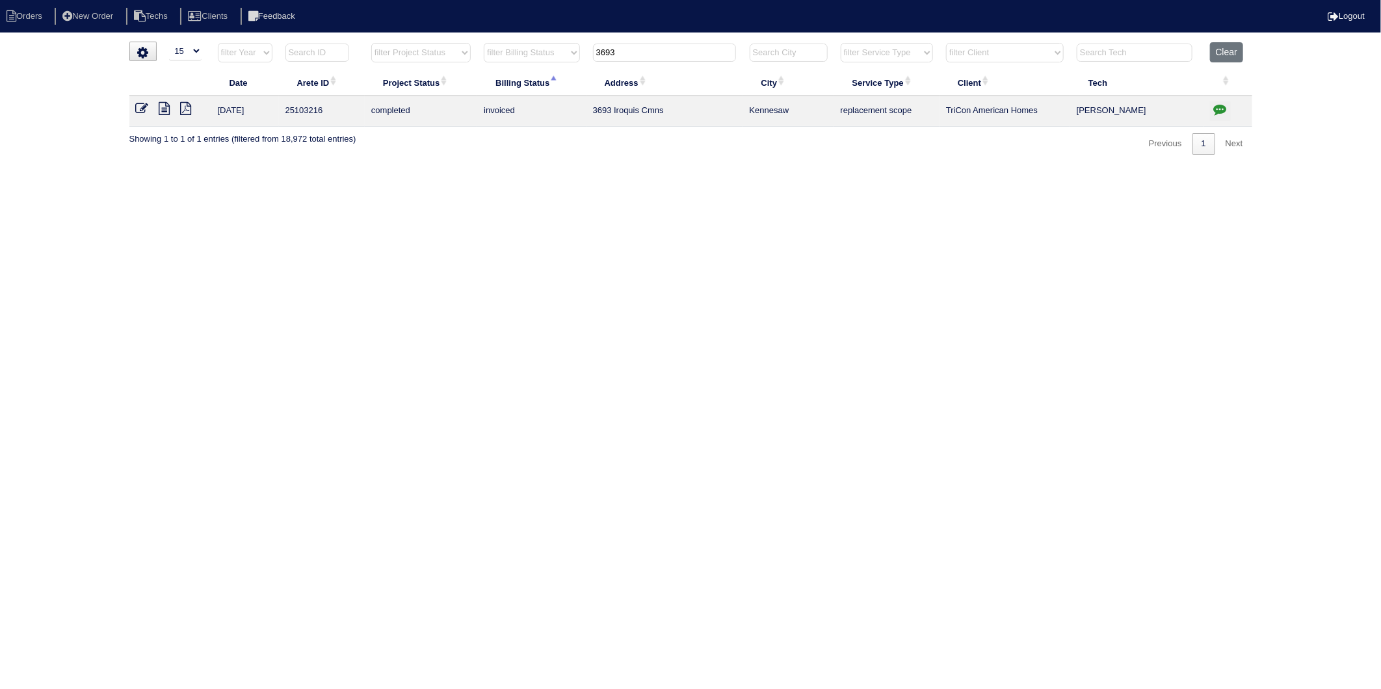
click at [470, 161] on html "Orders New Order Techs Clients Feedback Logout Orders New Order Users Clients M…" at bounding box center [690, 84] width 1381 height 168
drag, startPoint x: 642, startPoint y: 46, endPoint x: 554, endPoint y: 76, distance: 92.8
click at [554, 76] on table "Date Arete ID Project Status Billing Status Address City Service Type Client Te…" at bounding box center [690, 84] width 1123 height 85
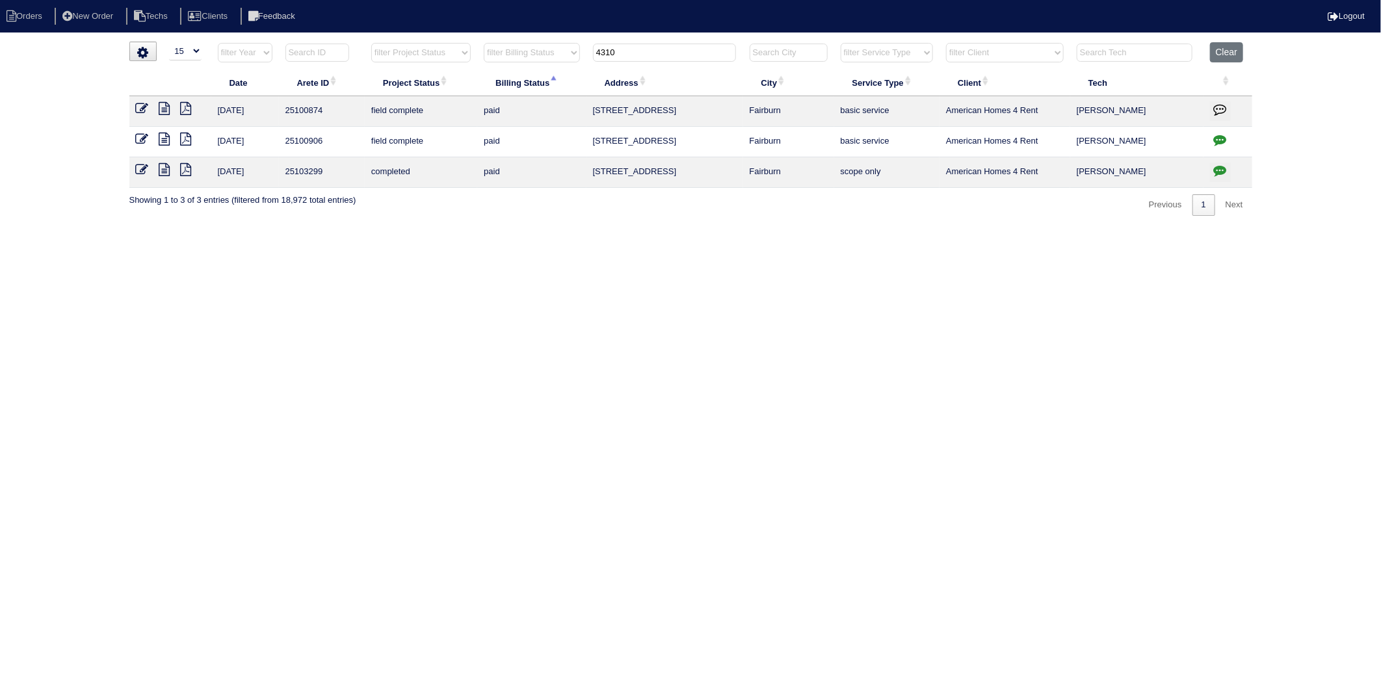
type input "4310"
click at [141, 170] on icon at bounding box center [142, 169] width 13 height 13
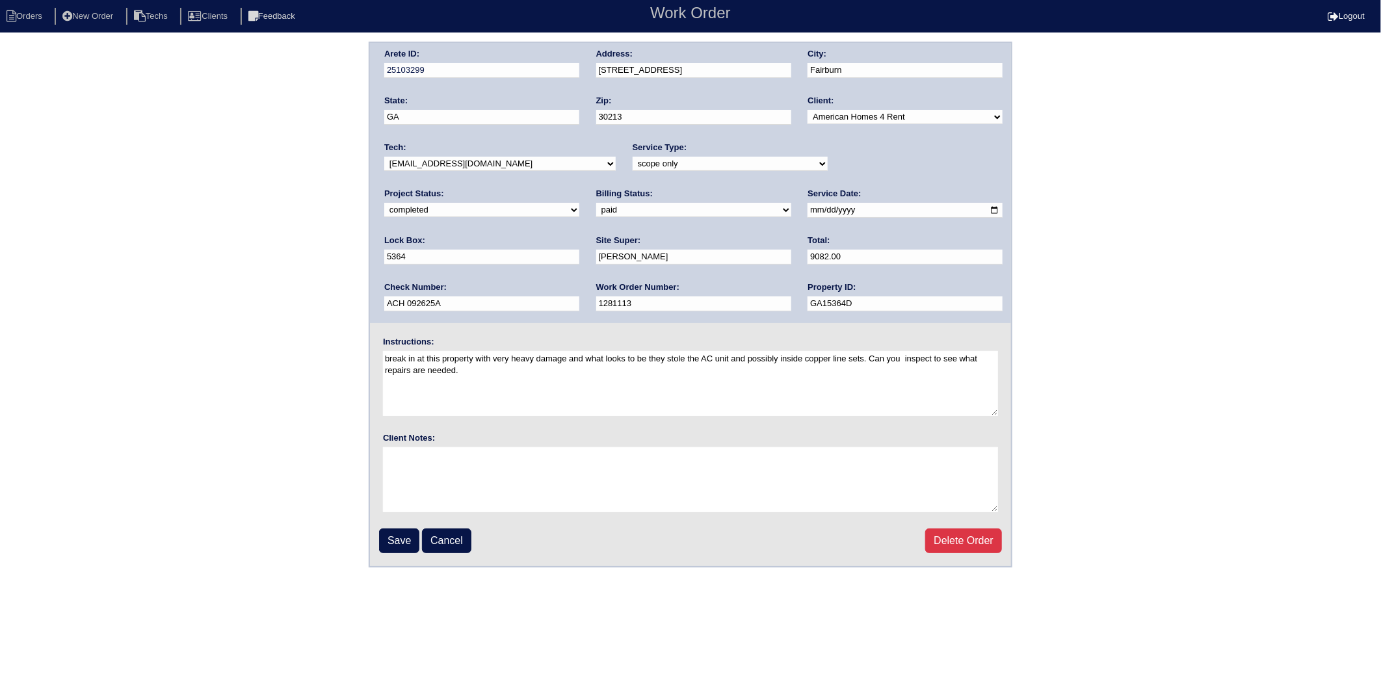
click at [21, 31] on nav "Orders New Order Techs Clients Feedback Work Order Logout" at bounding box center [690, 16] width 1381 height 33
click at [20, 22] on li "Orders" at bounding box center [26, 17] width 53 height 18
select select "15"
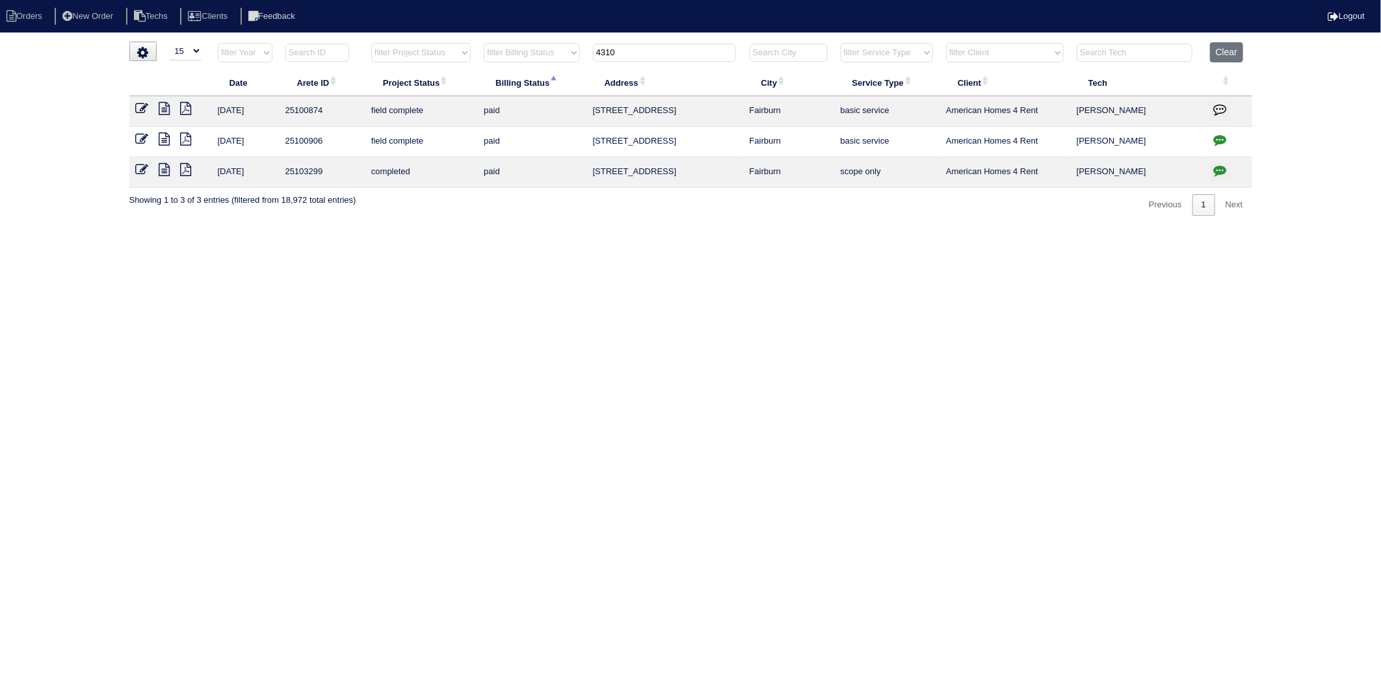
click at [165, 168] on icon at bounding box center [164, 169] width 11 height 13
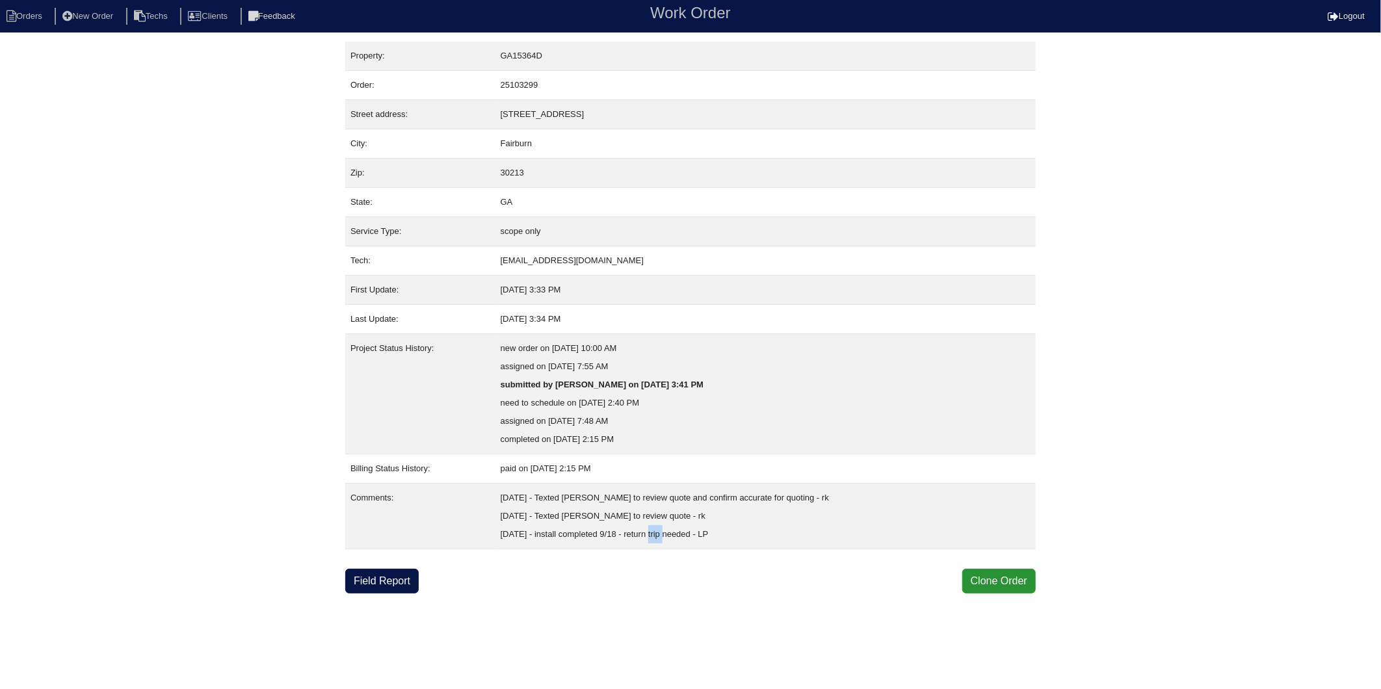
drag, startPoint x: 696, startPoint y: 550, endPoint x: 710, endPoint y: 550, distance: 13.7
click at [710, 550] on td "9/11/25 - Texted Payton to review quote and confirm accurate for quoting - rk 9…" at bounding box center [766, 517] width 540 height 66
drag, startPoint x: 710, startPoint y: 550, endPoint x: 644, endPoint y: 598, distance: 81.8
click at [650, 594] on html "Orders New Order Techs Clients Feedback Work Order Logout Work Order Orders New…" at bounding box center [690, 297] width 1381 height 594
click at [412, 587] on link "Field Report" at bounding box center [381, 581] width 73 height 25
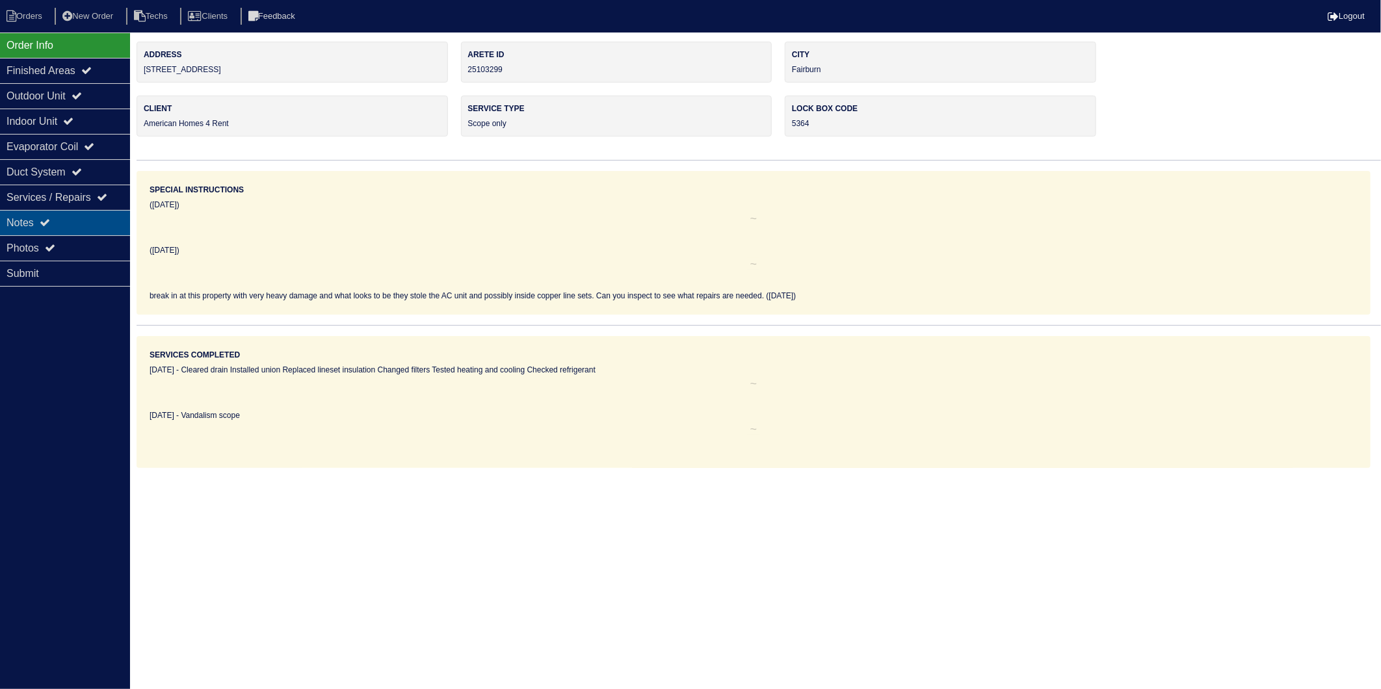
click at [22, 221] on div "Notes" at bounding box center [65, 222] width 130 height 25
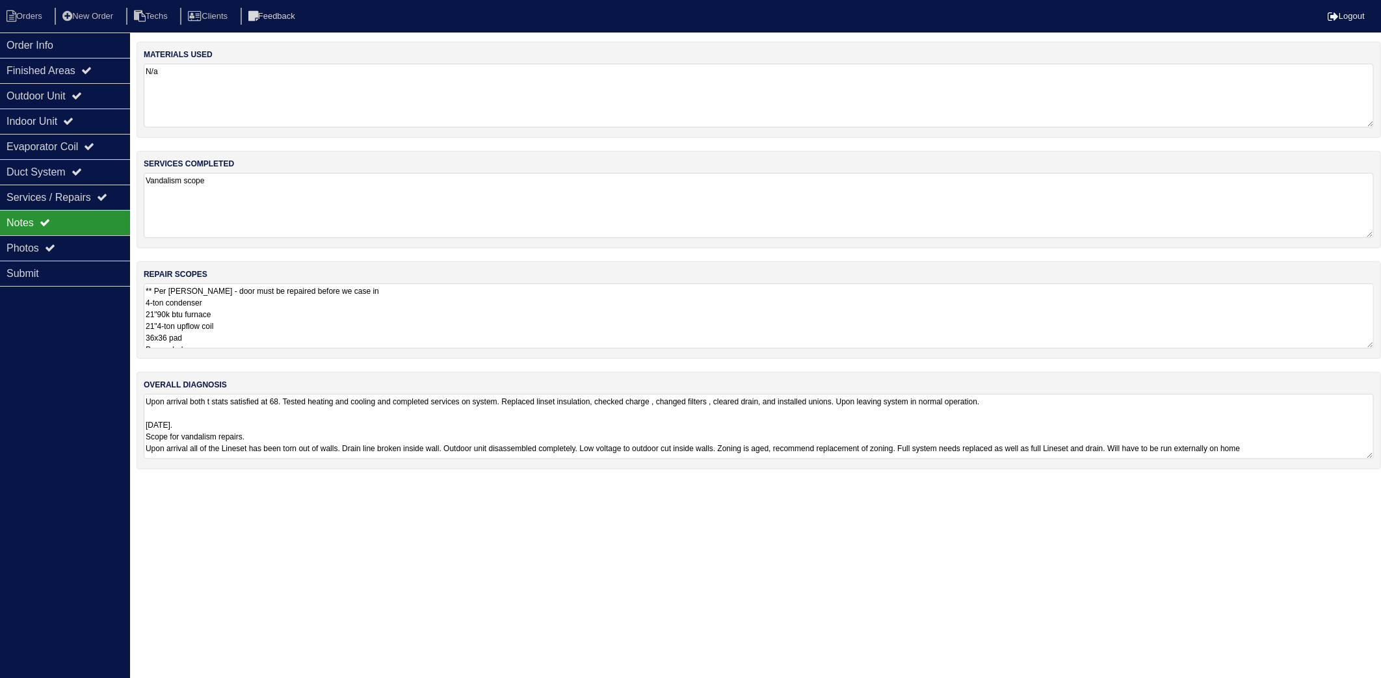
click at [230, 103] on textarea "N/a" at bounding box center [759, 96] width 1231 height 64
click at [269, 193] on textarea "Vandalism scope" at bounding box center [759, 205] width 1231 height 65
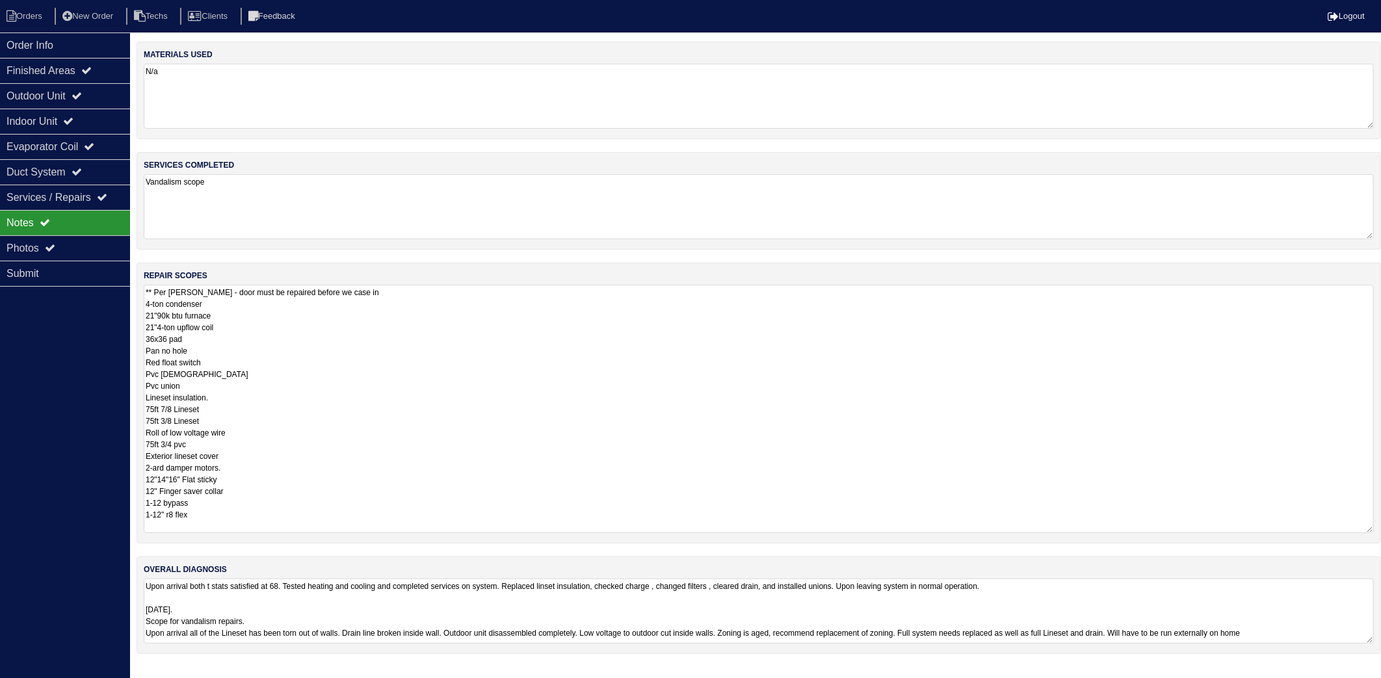
click at [366, 308] on textarea "** Per Payton - door must be repaired before we case in 4-ton condenser 21"90k …" at bounding box center [759, 409] width 1231 height 248
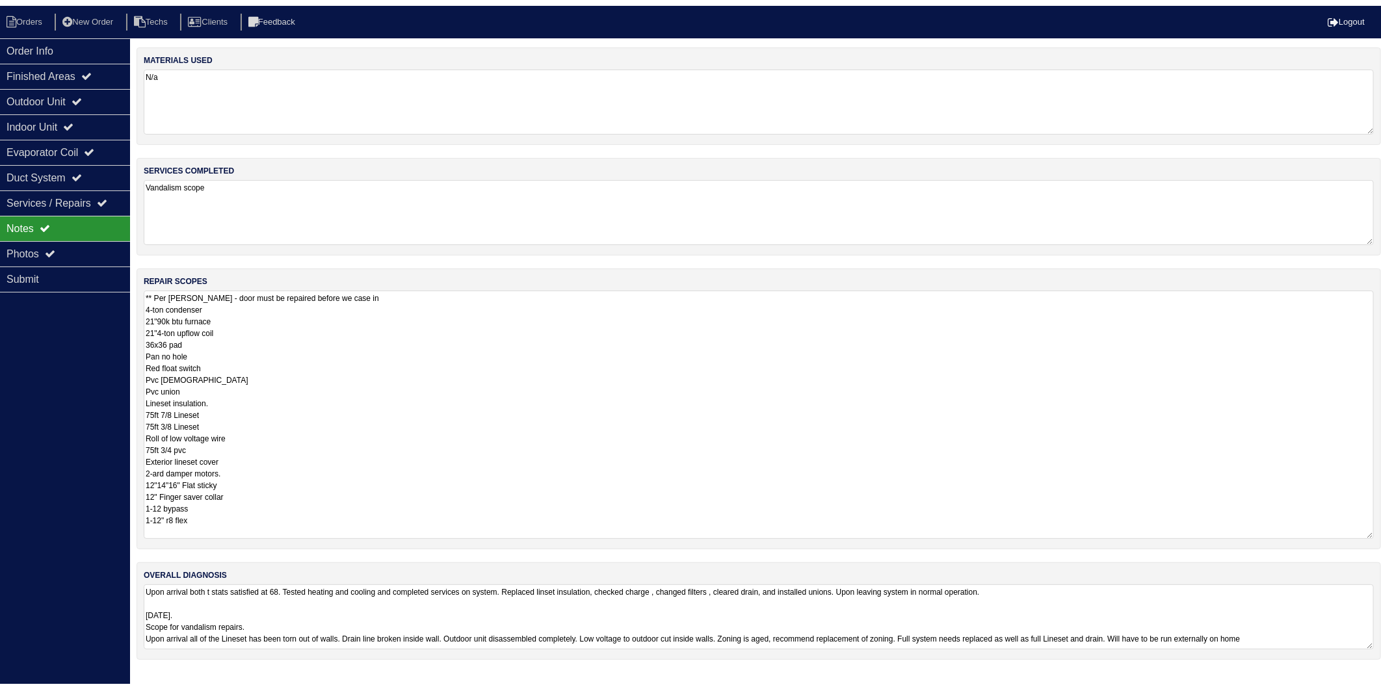
scroll to position [1, 0]
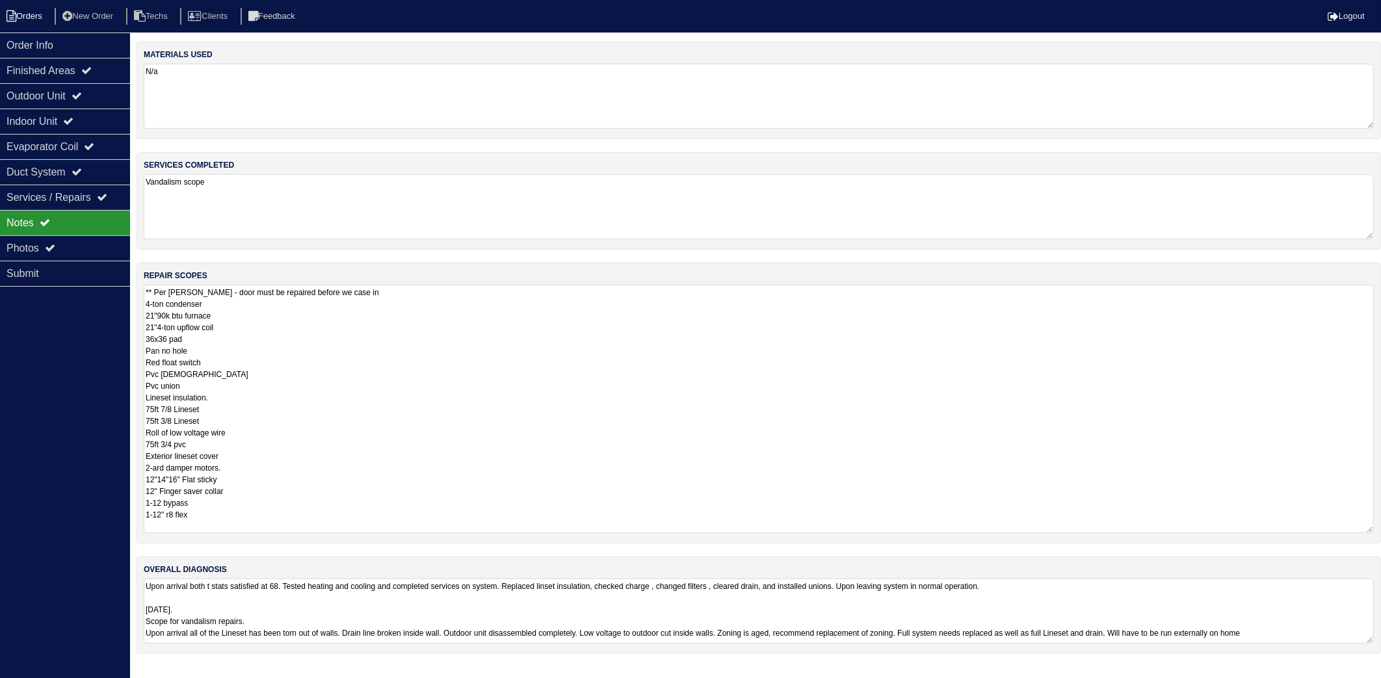
click at [21, 21] on li "Orders" at bounding box center [26, 17] width 53 height 18
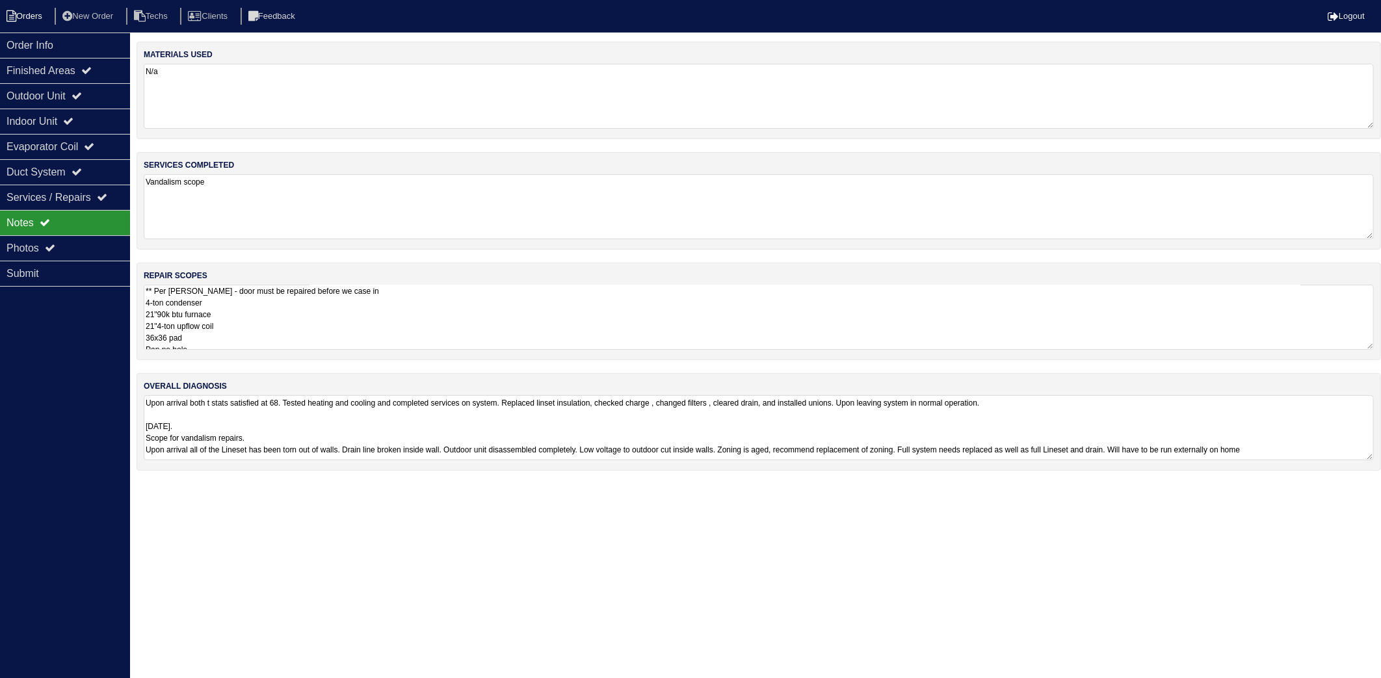
select select "15"
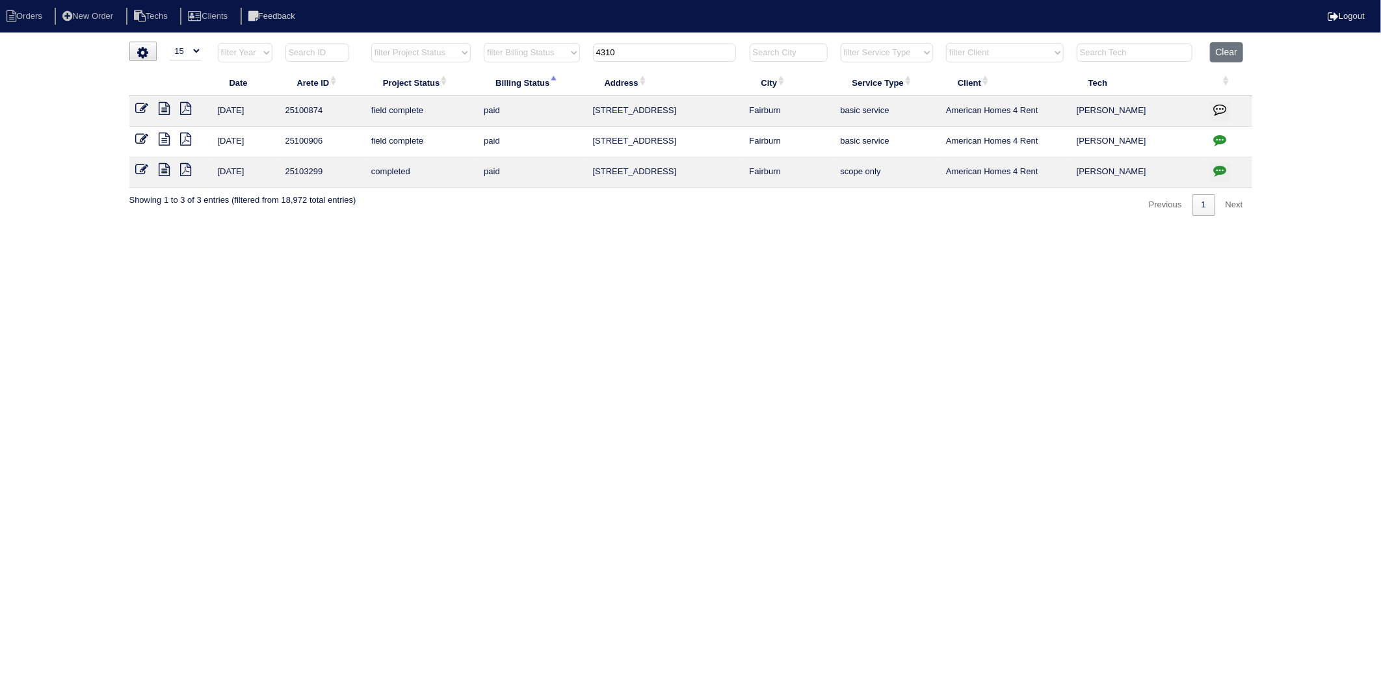
drag, startPoint x: 636, startPoint y: 50, endPoint x: 536, endPoint y: 67, distance: 101.6
click at [536, 67] on tr "filter Year -- Any Year -- 2025 2024 2023 2022 2021 2020 2019 filter Project St…" at bounding box center [690, 55] width 1123 height 27
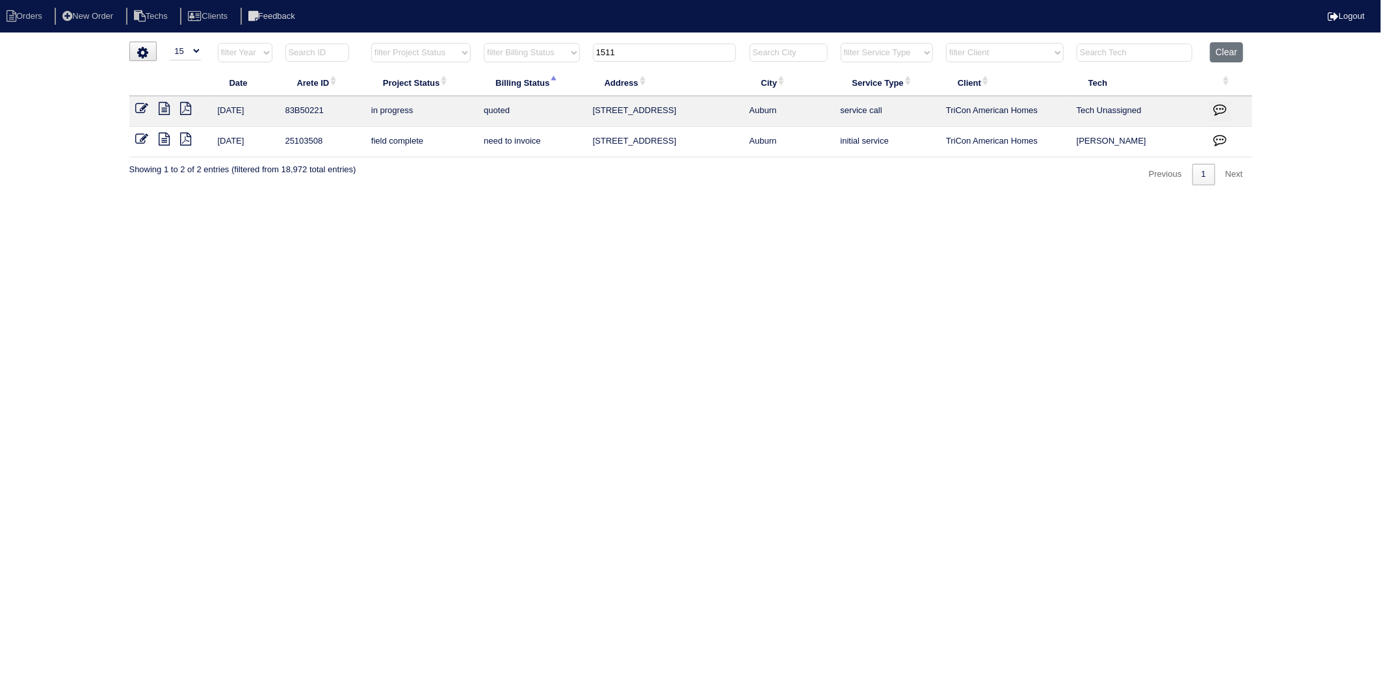
type input "1511"
click at [140, 106] on icon at bounding box center [142, 108] width 13 height 13
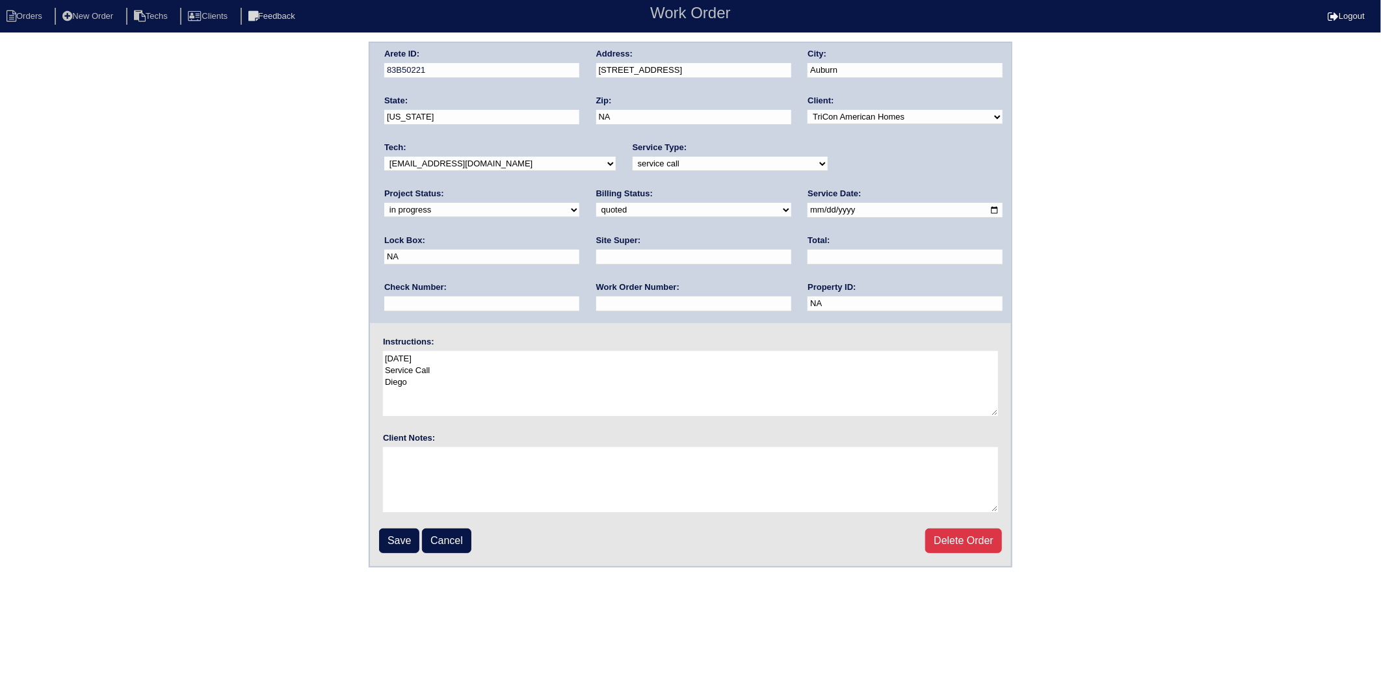
click at [596, 208] on select "need to quote quoted need to invoice invoiced paid warranty purchase order need…" at bounding box center [693, 210] width 195 height 14
click at [280, 191] on div "Arete ID: 83B50221 Address: 1511 Country Court City: Auburn State: Georgia Zip:…" at bounding box center [690, 305] width 1381 height 526
click at [36, 10] on li "Orders" at bounding box center [26, 17] width 53 height 18
select select "15"
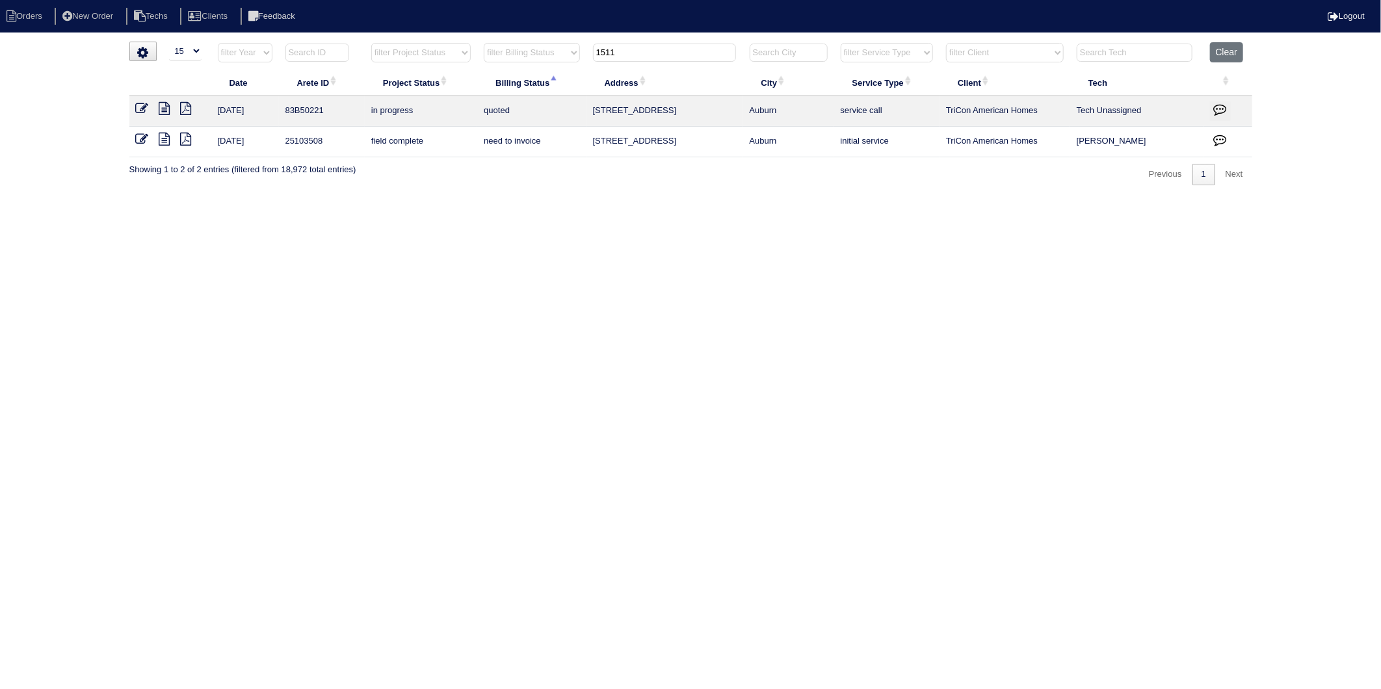
click at [146, 139] on icon at bounding box center [142, 139] width 13 height 13
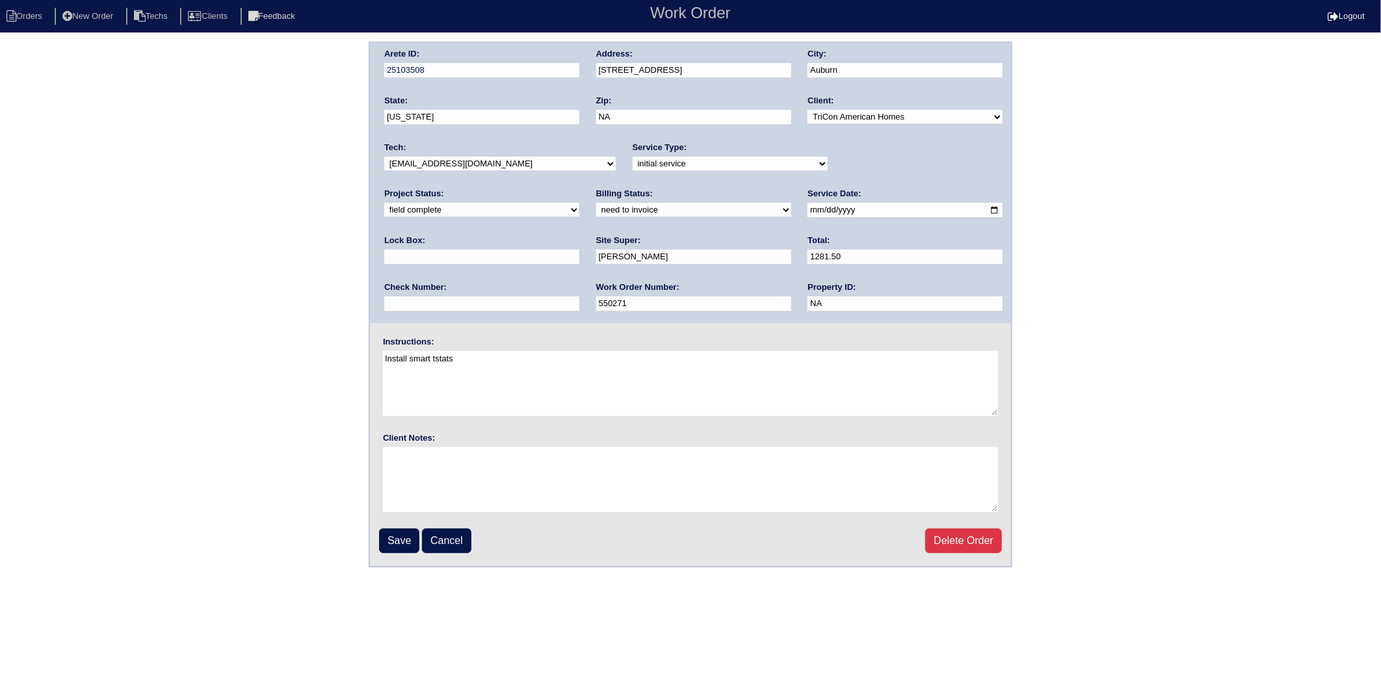
click at [596, 209] on select "need to quote quoted need to invoice invoiced paid warranty purchase order need…" at bounding box center [693, 210] width 195 height 14
select select "invoiced"
click at [596, 203] on select "need to quote quoted need to invoice invoiced paid warranty purchase order need…" at bounding box center [693, 210] width 195 height 14
drag, startPoint x: 397, startPoint y: 541, endPoint x: 399, endPoint y: 522, distance: 18.9
click at [397, 539] on input "Save" at bounding box center [399, 541] width 40 height 25
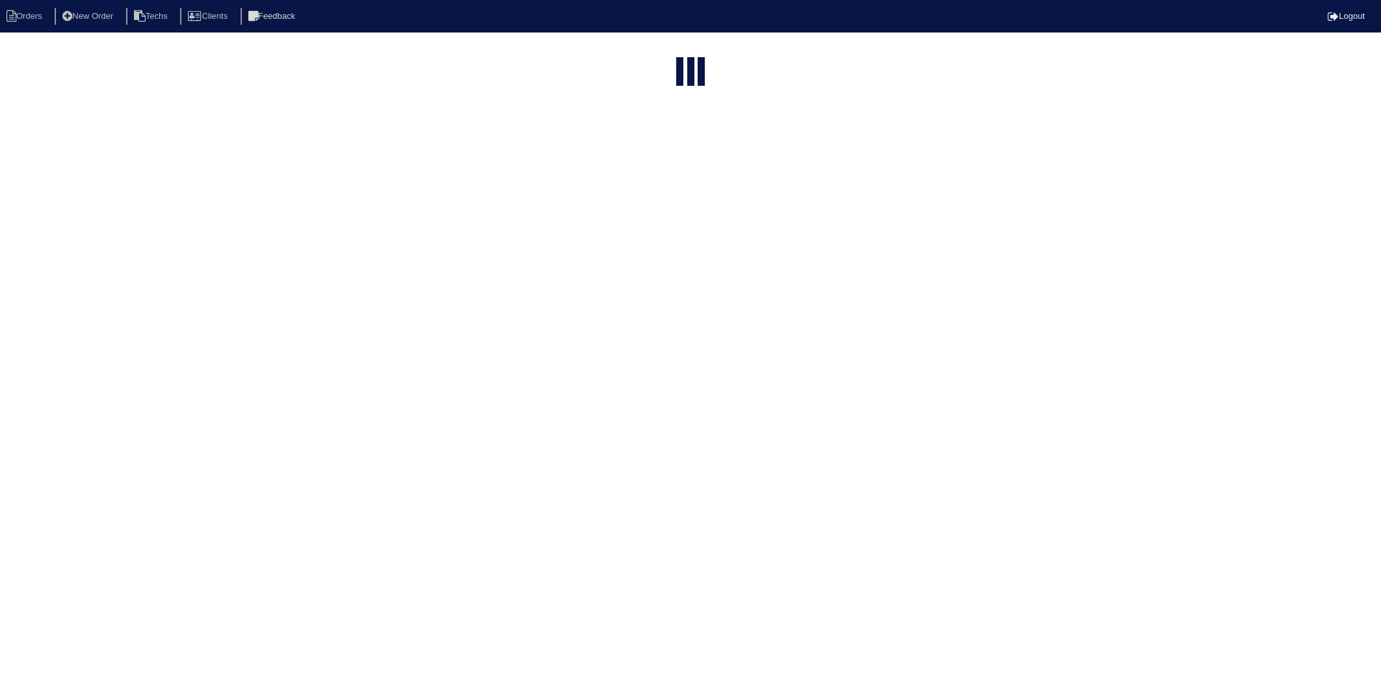
select select "15"
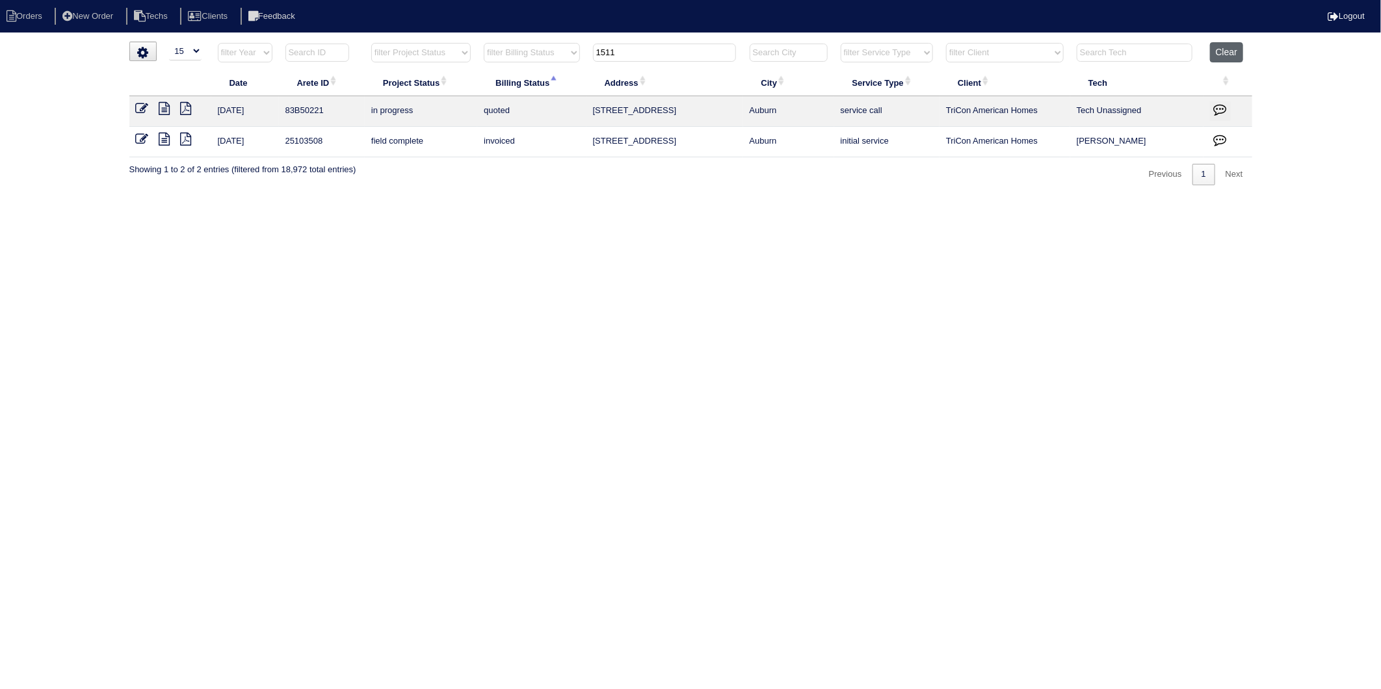
click at [1228, 55] on button "Clear" at bounding box center [1226, 52] width 33 height 20
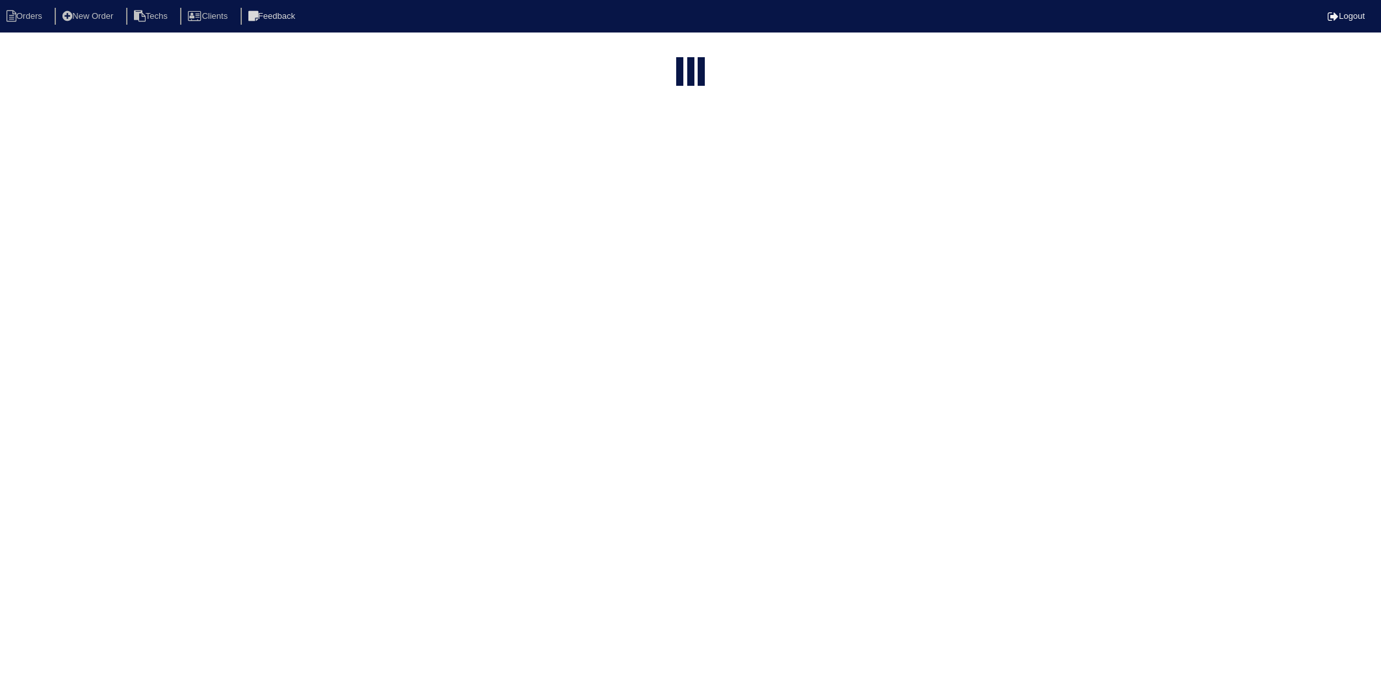
select select "15"
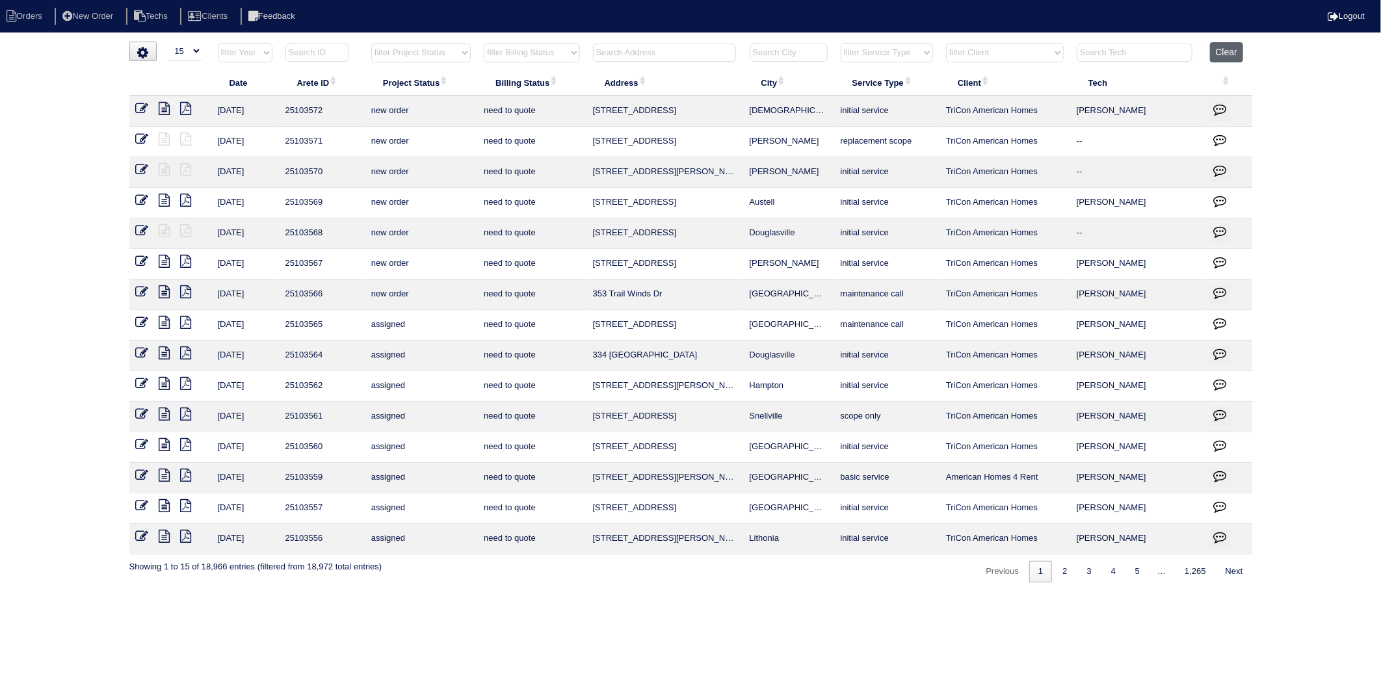
click at [1236, 51] on button "Clear" at bounding box center [1226, 52] width 33 height 20
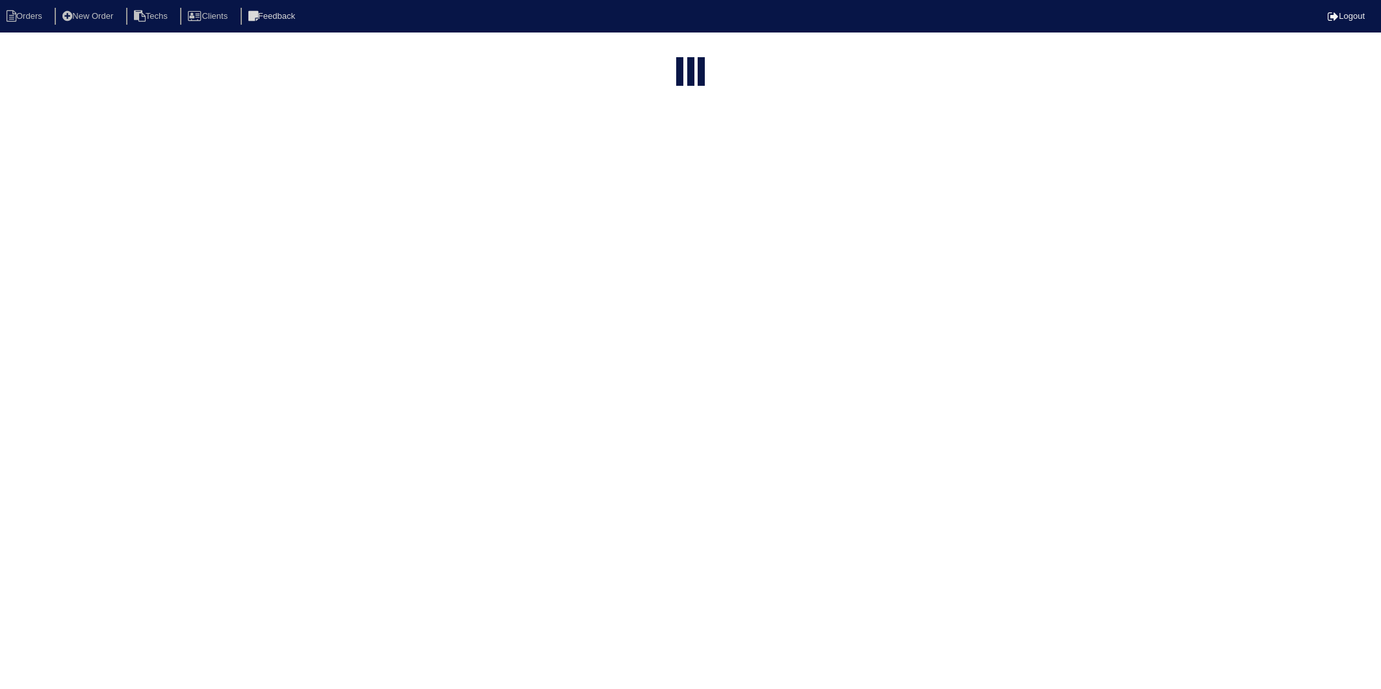
select select "15"
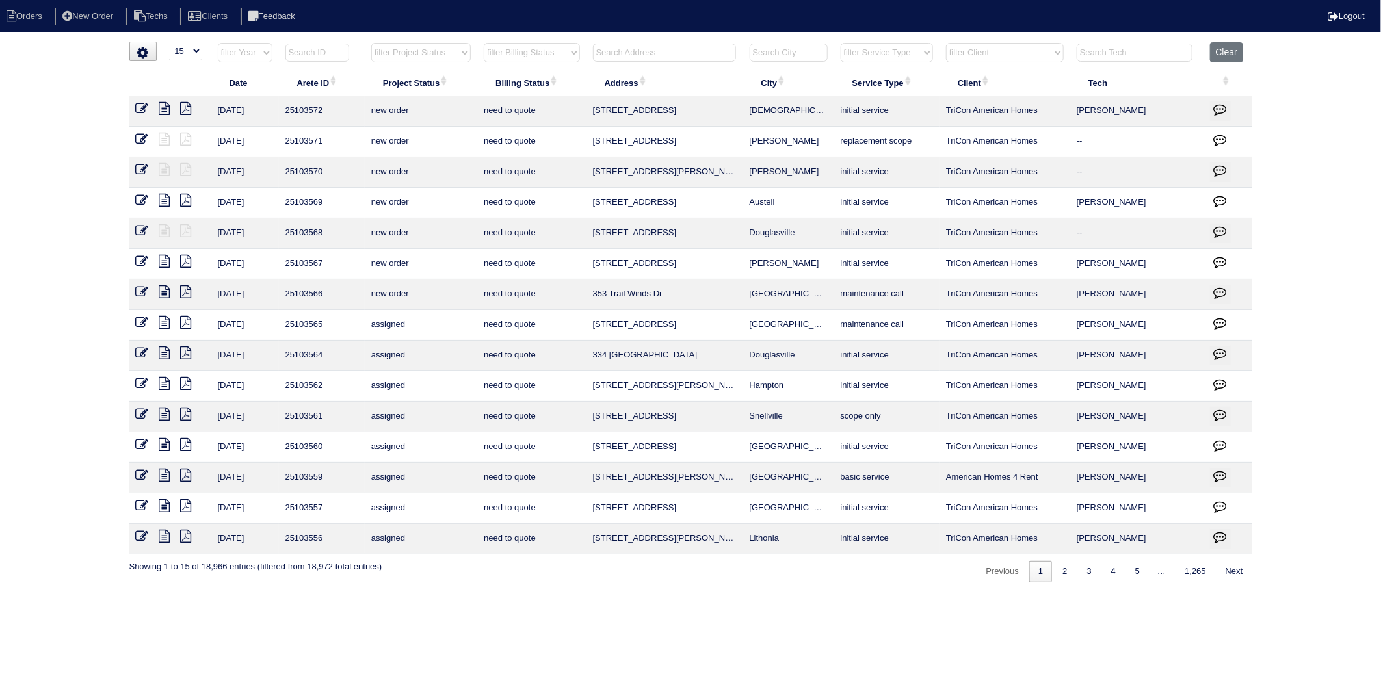
click at [634, 59] on input "text" at bounding box center [664, 53] width 143 height 18
type input "5090"
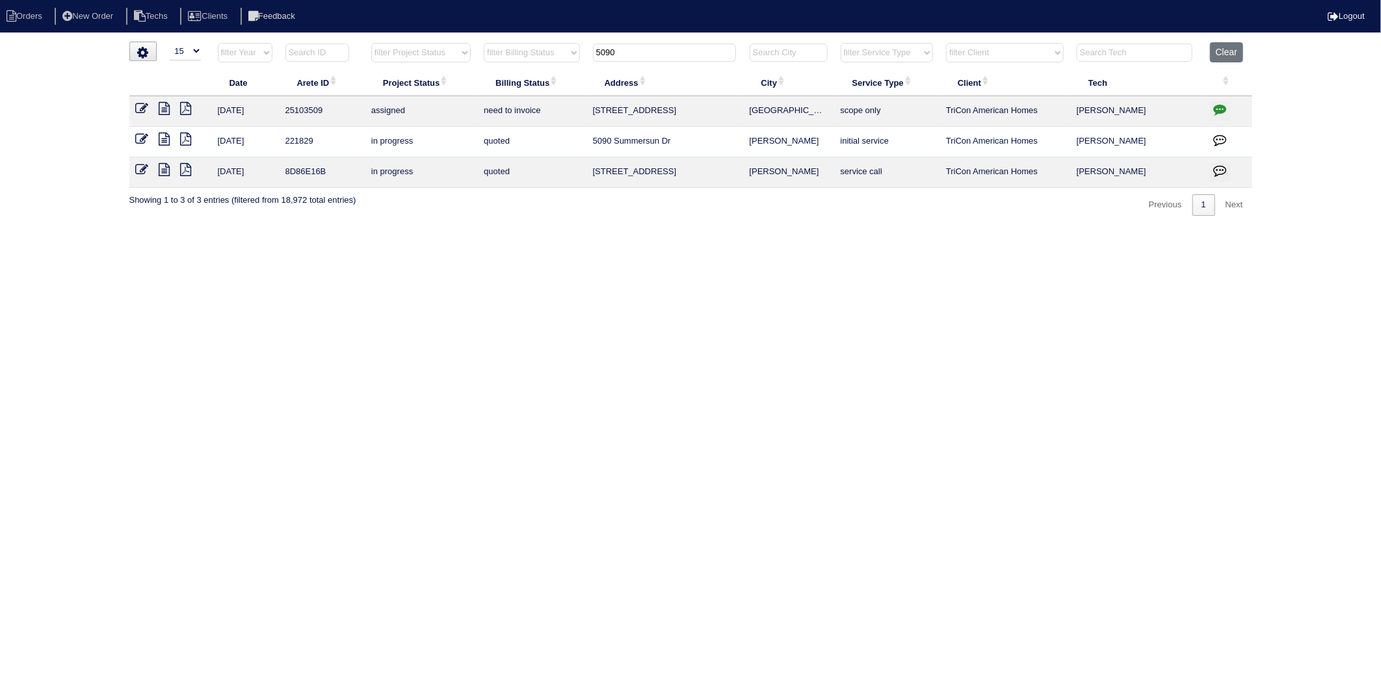
click at [168, 108] on icon at bounding box center [164, 108] width 11 height 13
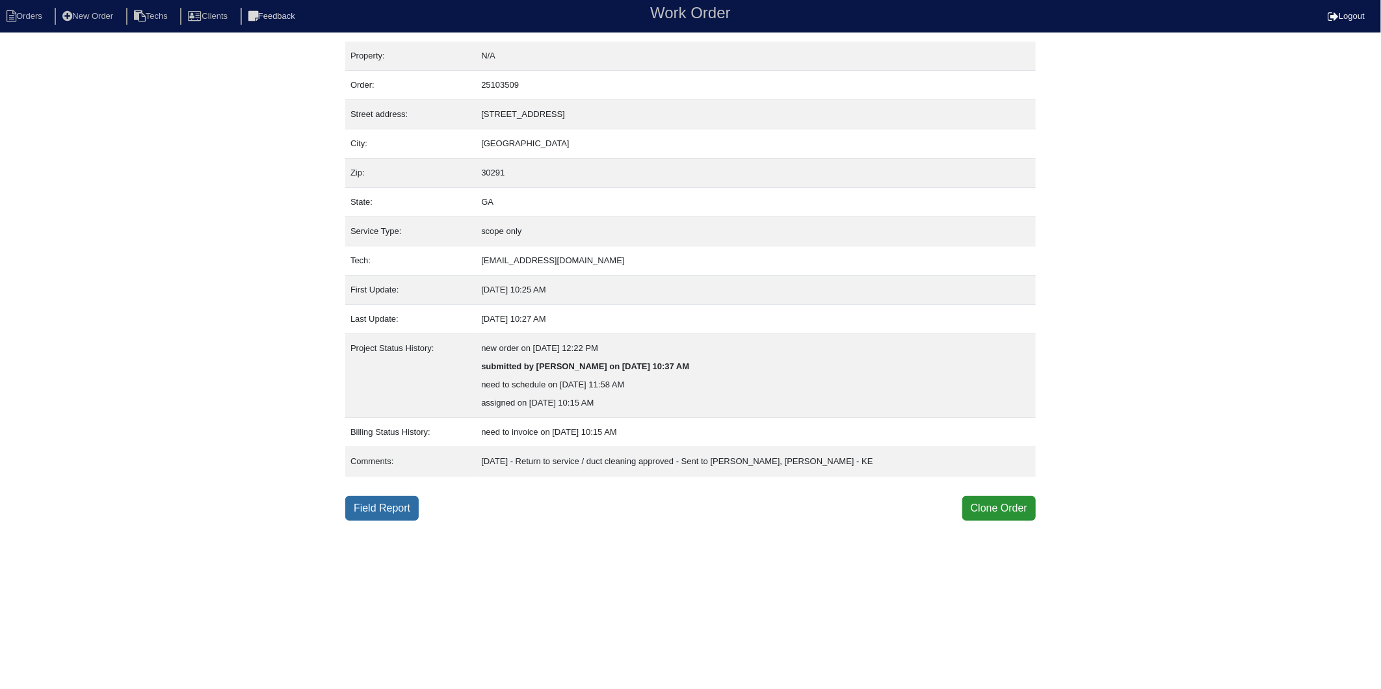
click at [400, 510] on link "Field Report" at bounding box center [381, 508] width 73 height 25
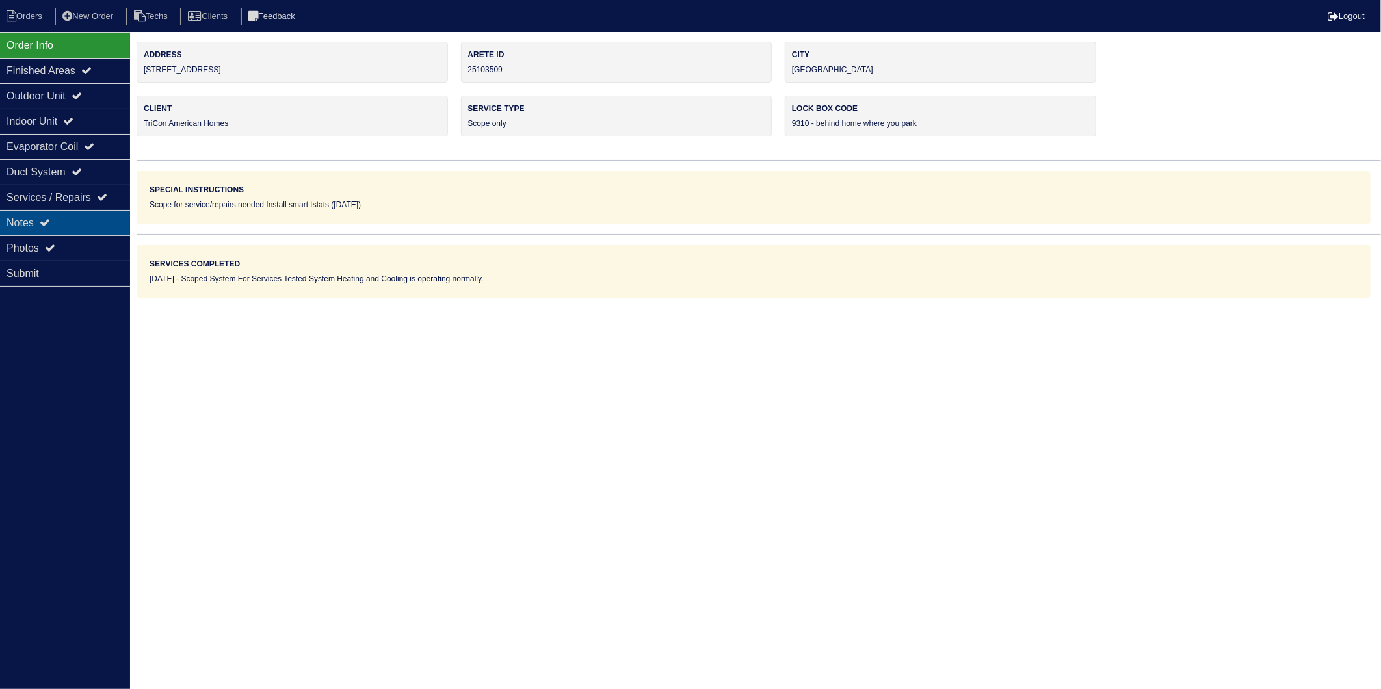
click at [39, 224] on div "Notes" at bounding box center [65, 222] width 130 height 25
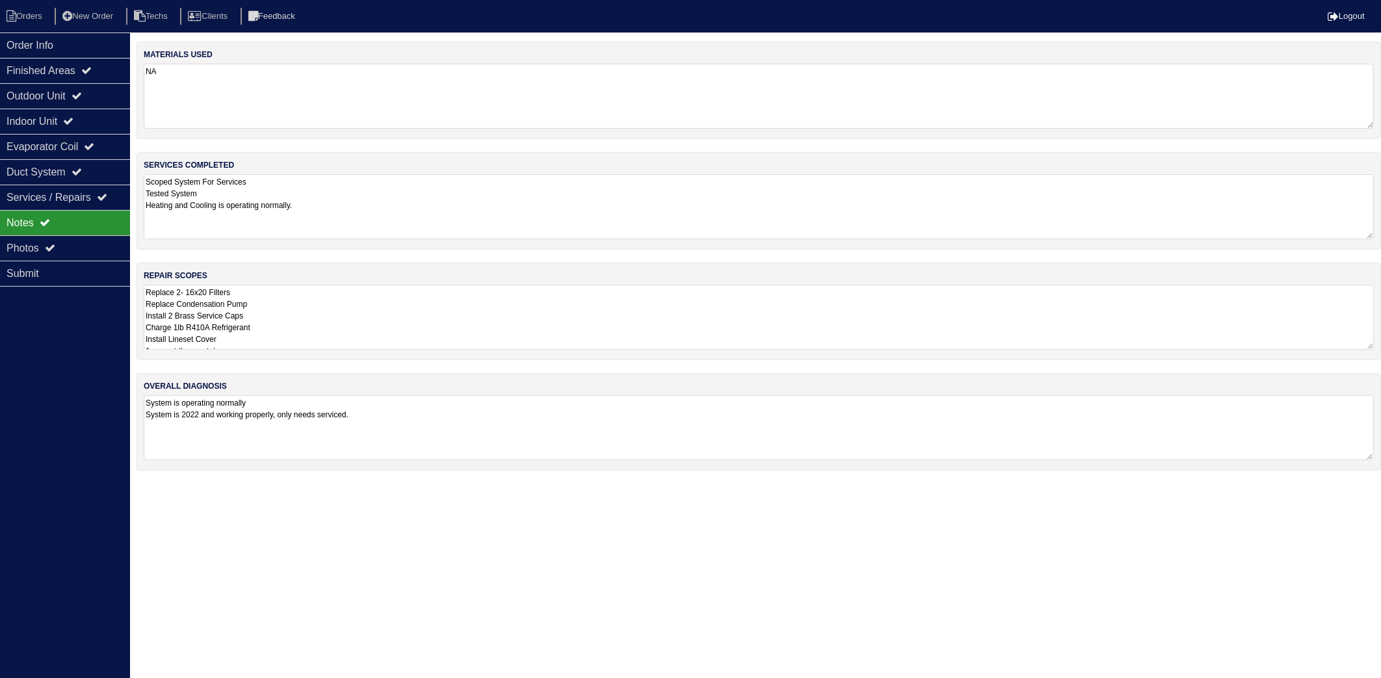
drag, startPoint x: 235, startPoint y: 121, endPoint x: 239, endPoint y: 133, distance: 12.2
click at [237, 121] on textarea "NA" at bounding box center [759, 96] width 1231 height 65
click at [310, 211] on textarea "Scoped System For Services Tested System Heating and Cooling is operating norma…" at bounding box center [759, 205] width 1231 height 65
click at [39, 24] on li "Orders" at bounding box center [26, 17] width 53 height 18
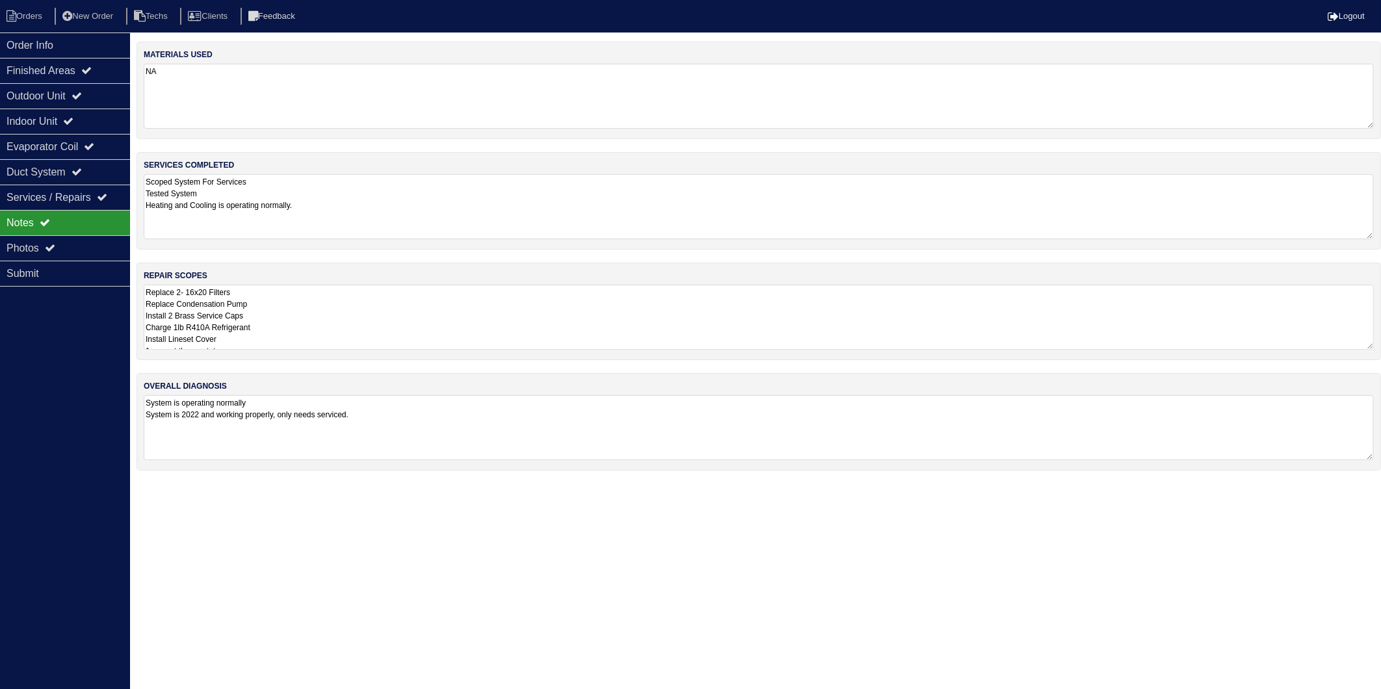
select select "15"
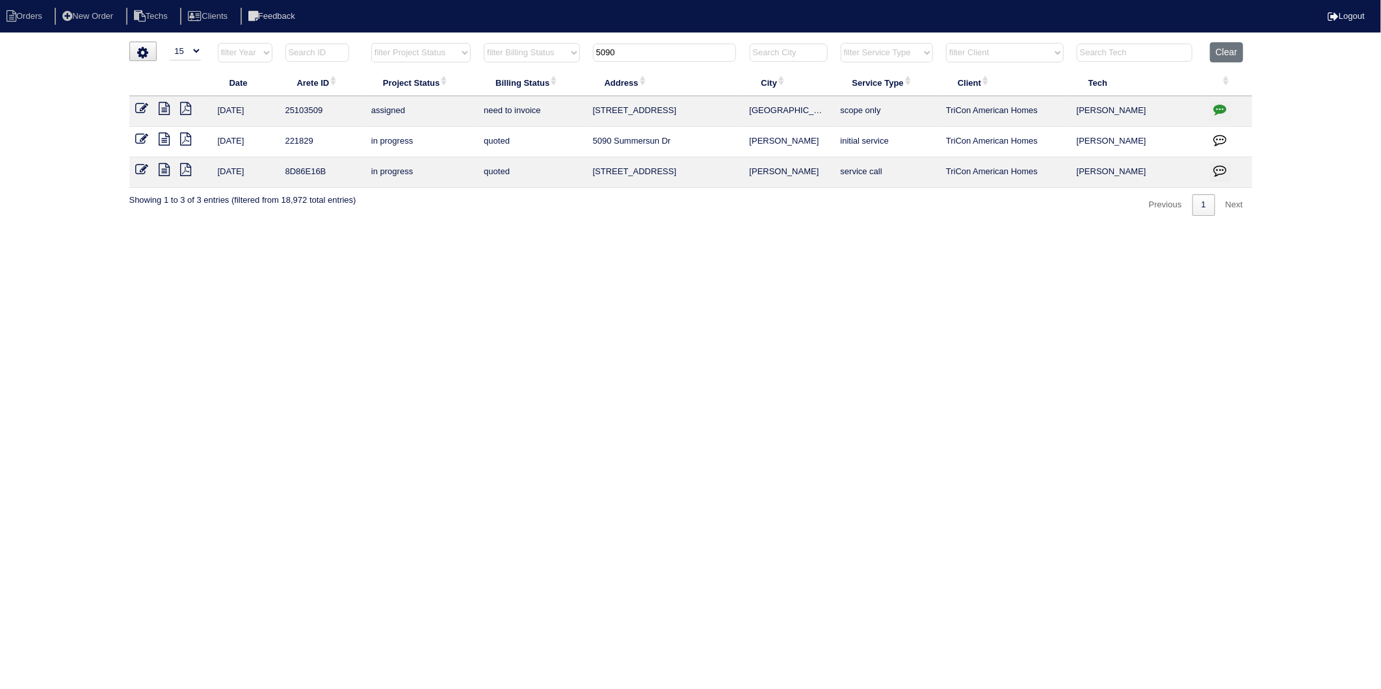
drag, startPoint x: 641, startPoint y: 55, endPoint x: 518, endPoint y: 83, distance: 125.9
click at [518, 83] on table "Date Arete ID Project Status Billing Status Address City Service Type Client Te…" at bounding box center [690, 115] width 1123 height 146
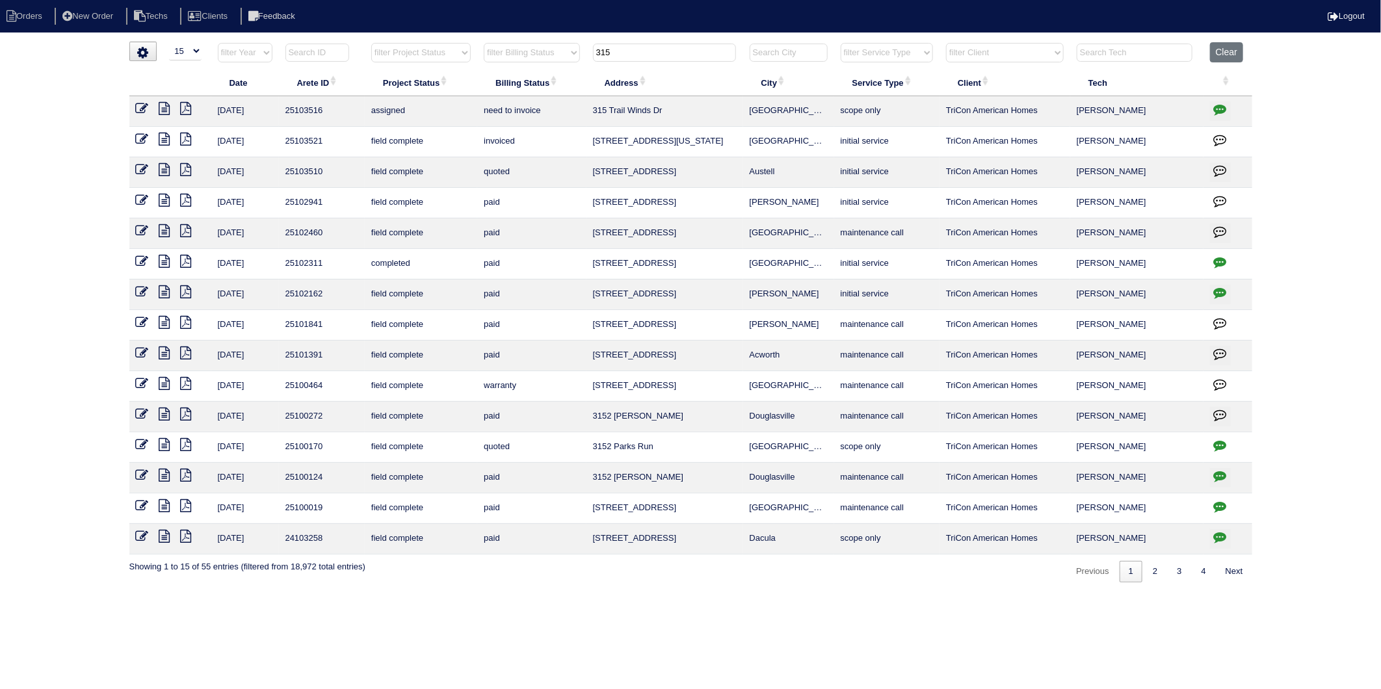
drag, startPoint x: 627, startPoint y: 56, endPoint x: 521, endPoint y: 73, distance: 107.5
click at [521, 73] on table "Date Arete ID Project Status Billing Status Address City Service Type Client Te…" at bounding box center [690, 298] width 1123 height 513
type input "304"
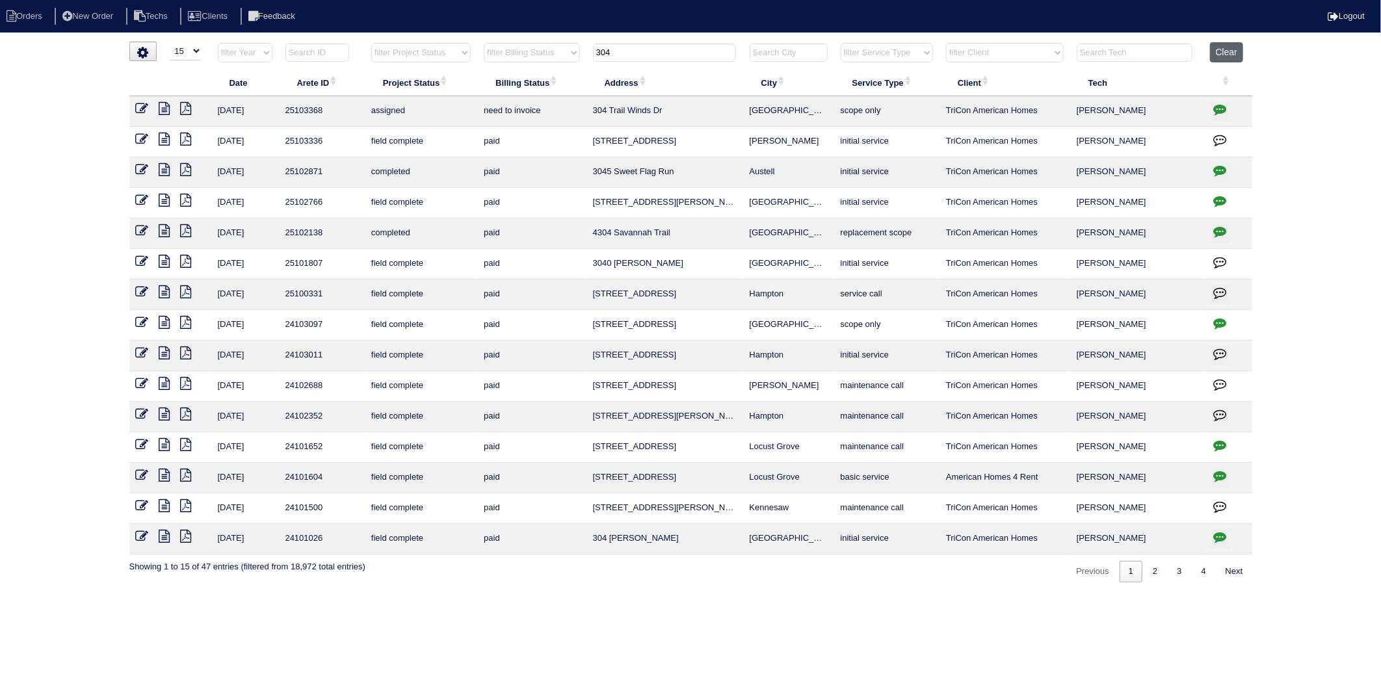
click at [1223, 57] on button "Clear" at bounding box center [1226, 52] width 33 height 20
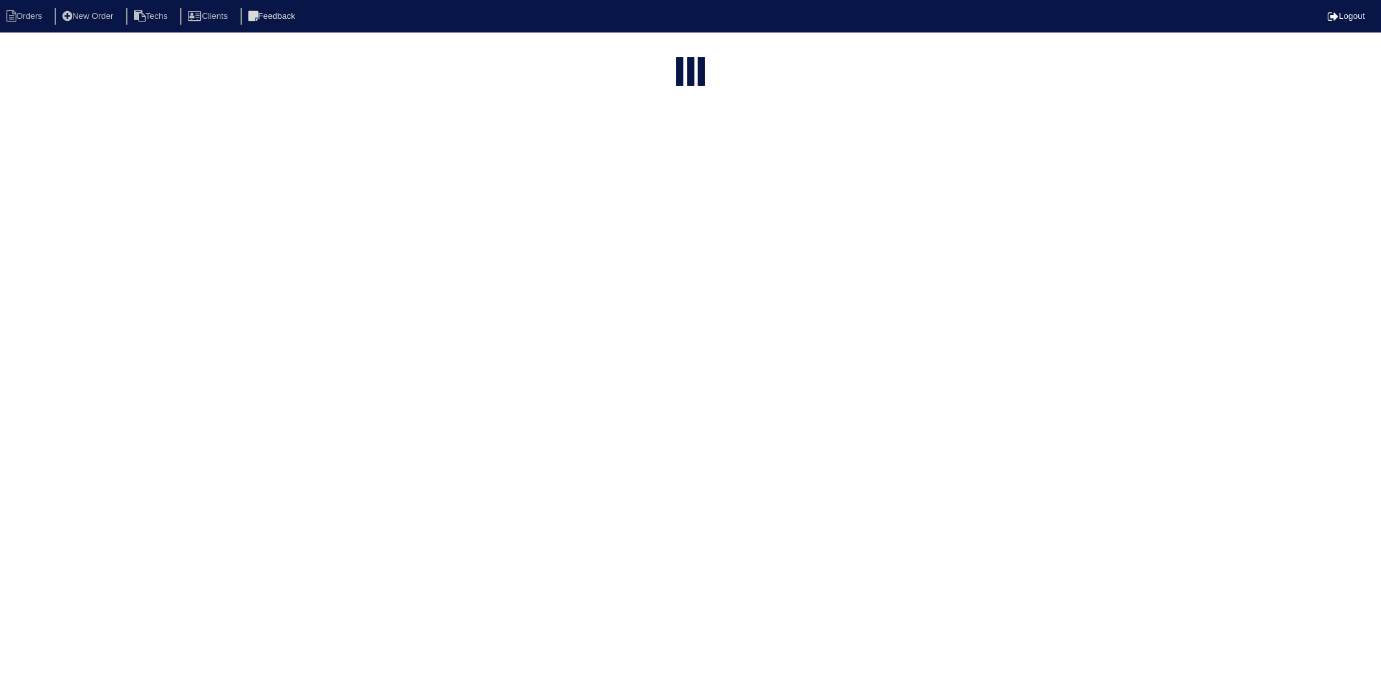
select select "15"
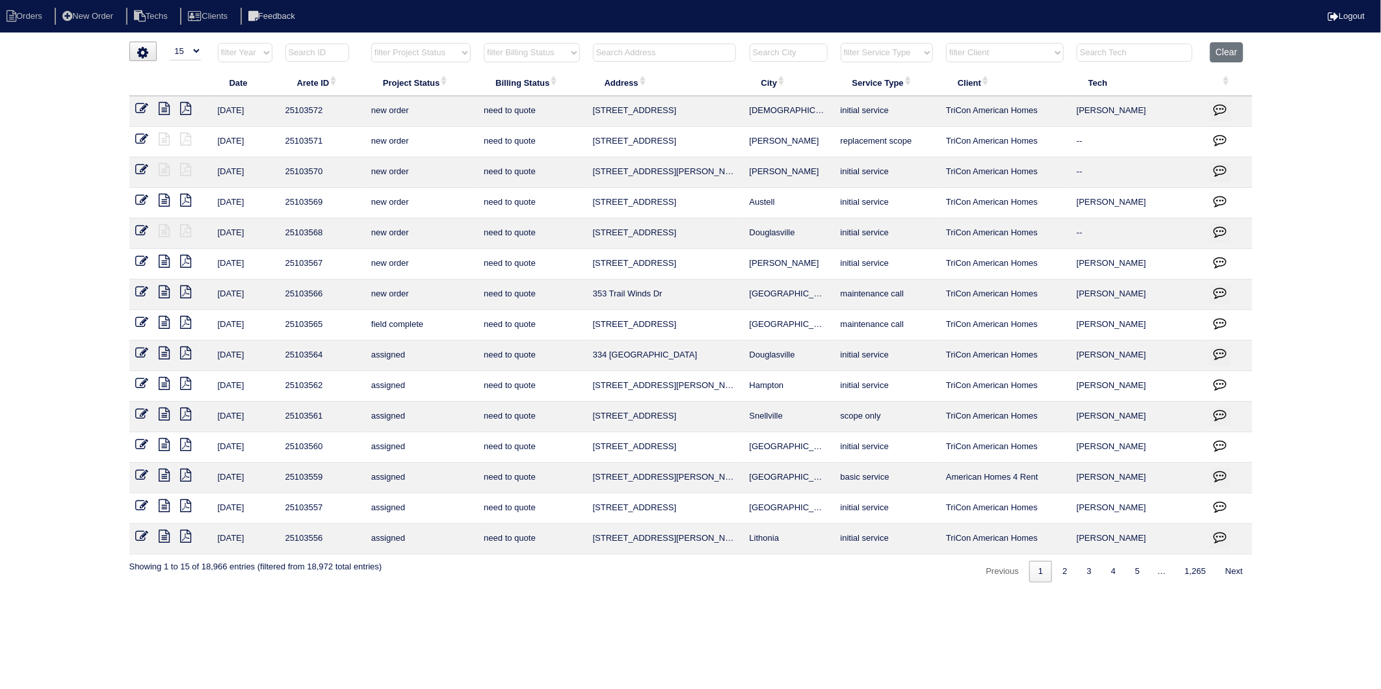
click at [677, 53] on input "text" at bounding box center [664, 53] width 143 height 18
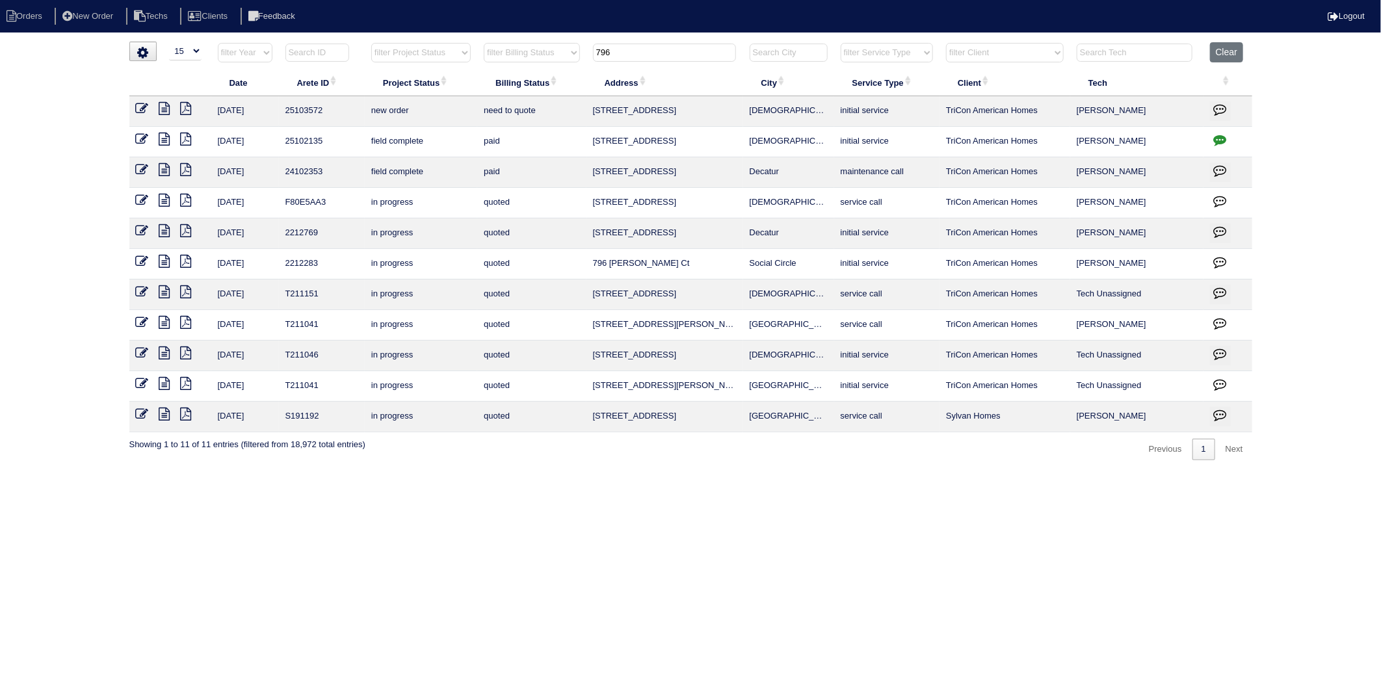
drag, startPoint x: 635, startPoint y: 51, endPoint x: 462, endPoint y: 95, distance: 177.9
click at [462, 95] on table "Date Arete ID Project Status Billing Status Address City Service Type Client Te…" at bounding box center [690, 237] width 1123 height 390
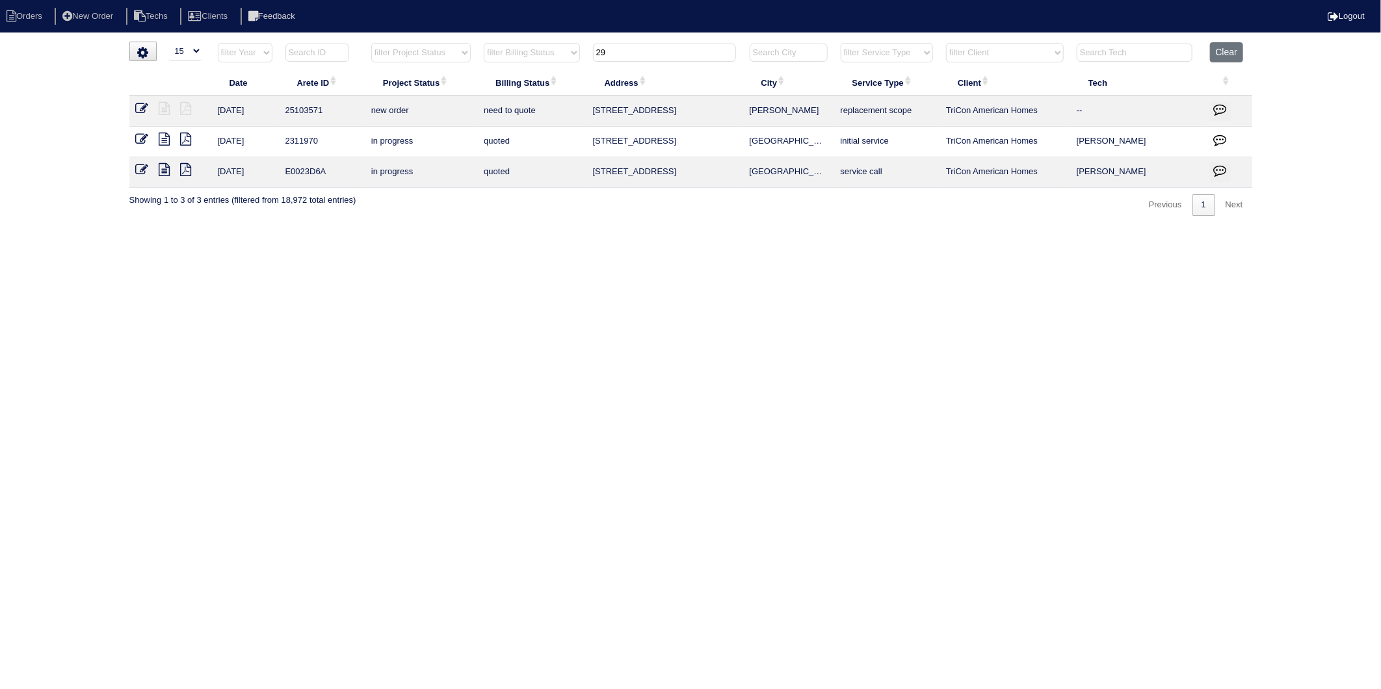
type input "2"
type input "4"
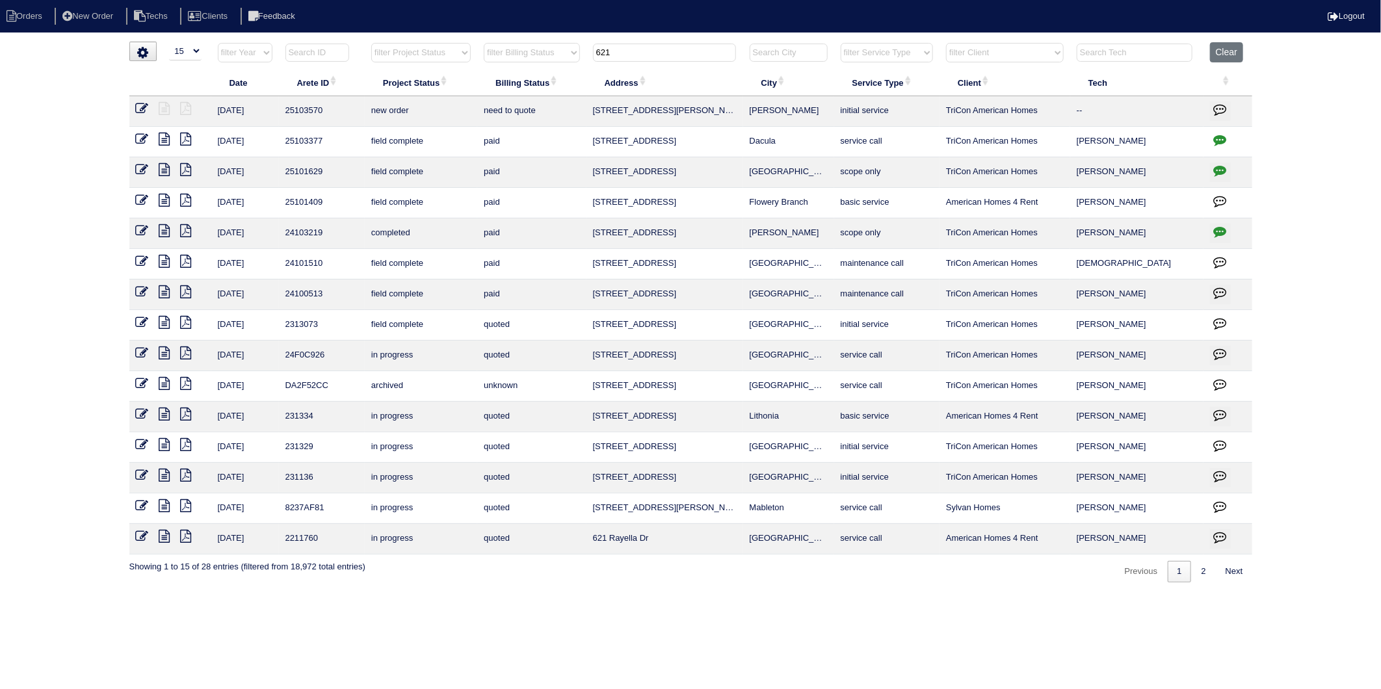
drag, startPoint x: 630, startPoint y: 56, endPoint x: 460, endPoint y: 81, distance: 171.5
click at [462, 81] on table "Date Arete ID Project Status Billing Status Address City Service Type Client Te…" at bounding box center [690, 298] width 1123 height 513
type input "621"
